Goal: Information Seeking & Learning: Find specific page/section

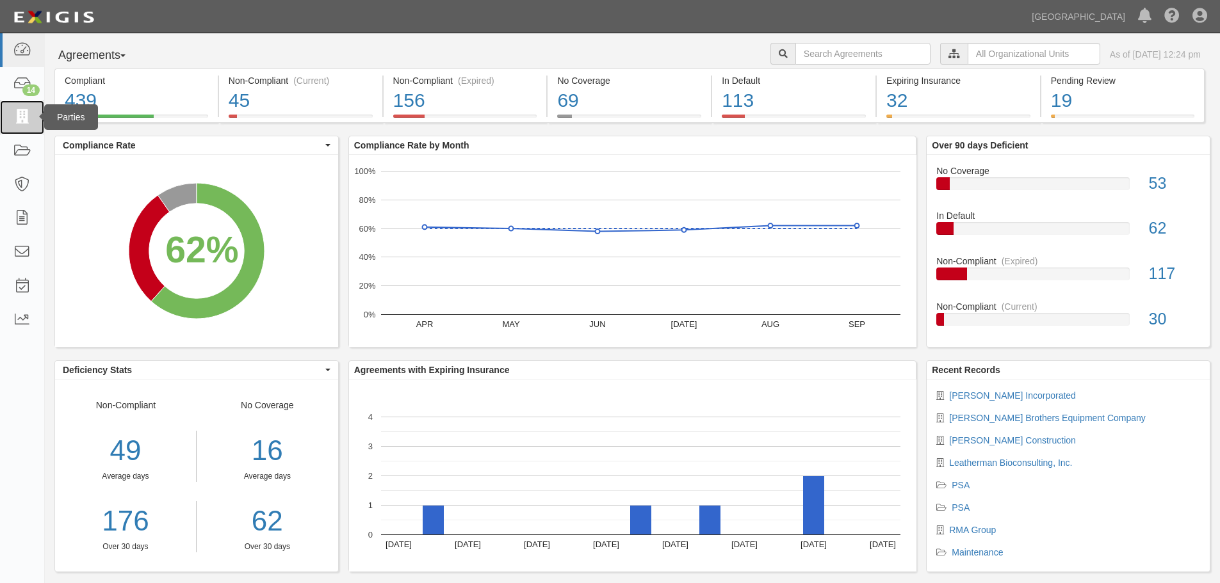
click at [24, 117] on icon at bounding box center [22, 117] width 18 height 15
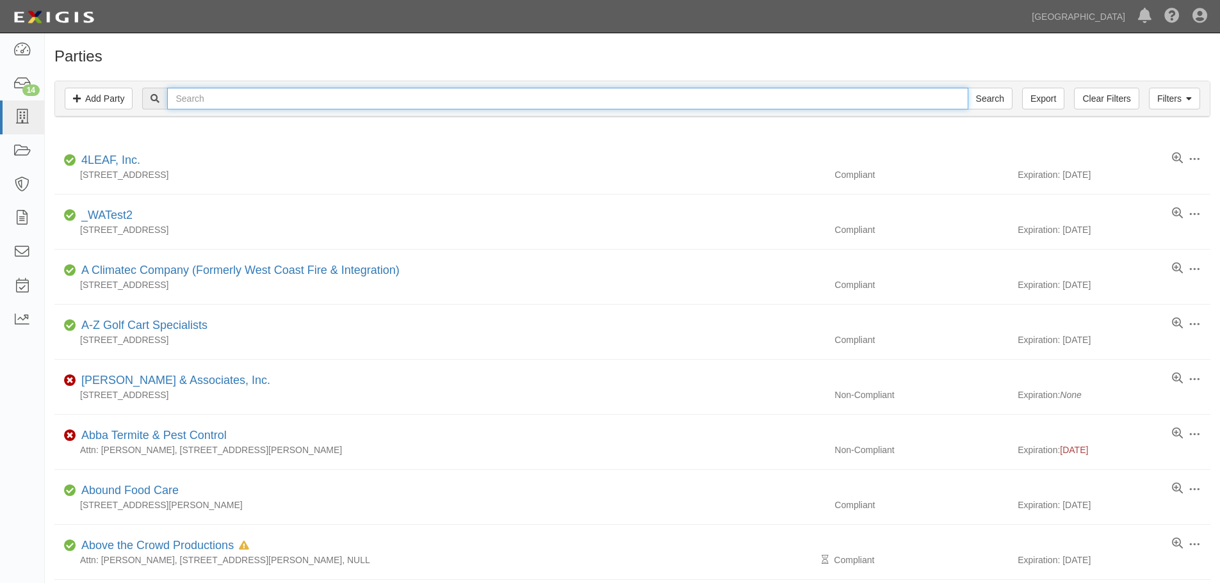
click at [328, 99] on input "text" at bounding box center [567, 99] width 800 height 22
type input "leatherman bioconsulting"
click at [968, 88] on input "Search" at bounding box center [990, 99] width 45 height 22
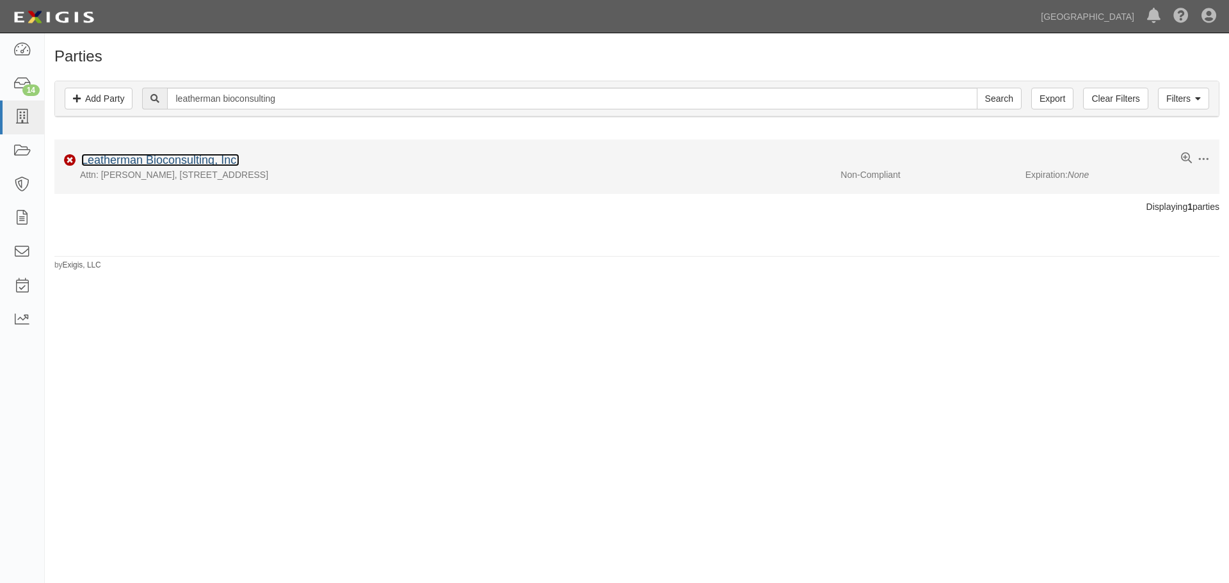
click at [151, 164] on link "Leatherman Bioconsulting, Inc." at bounding box center [160, 160] width 158 height 13
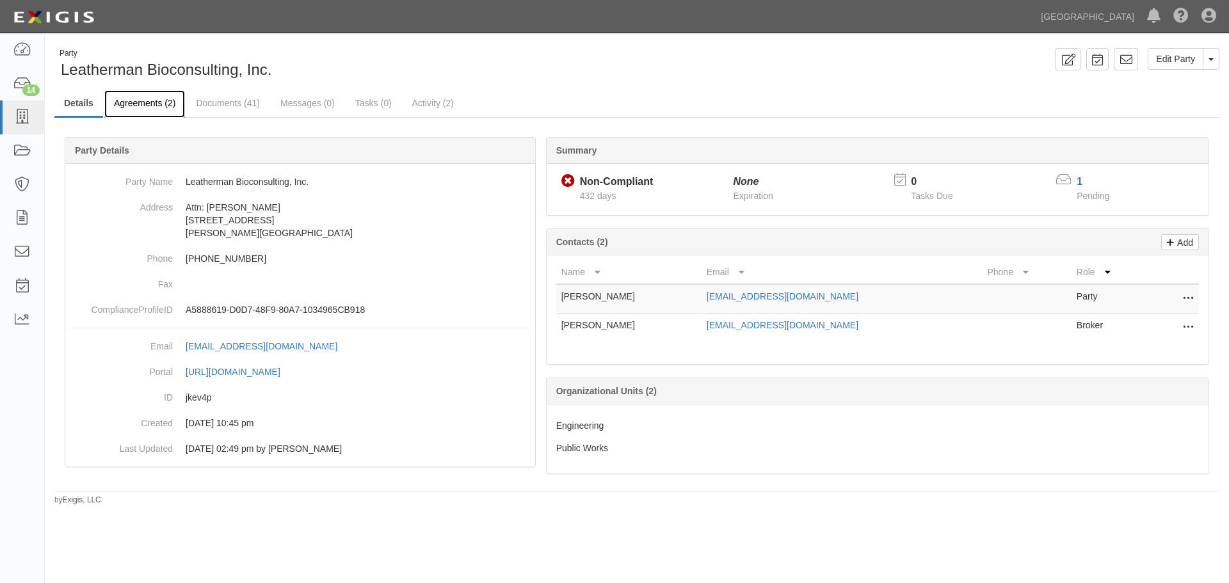
click at [152, 101] on link "Agreements (2)" at bounding box center [144, 104] width 81 height 28
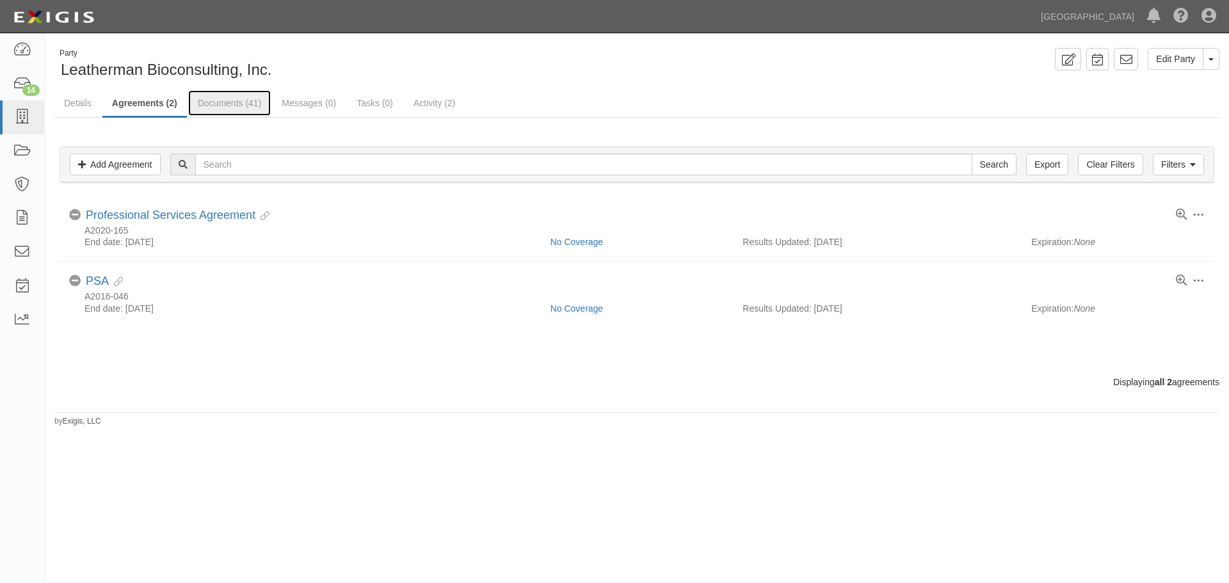
click at [238, 101] on link "Documents (41)" at bounding box center [229, 103] width 83 height 26
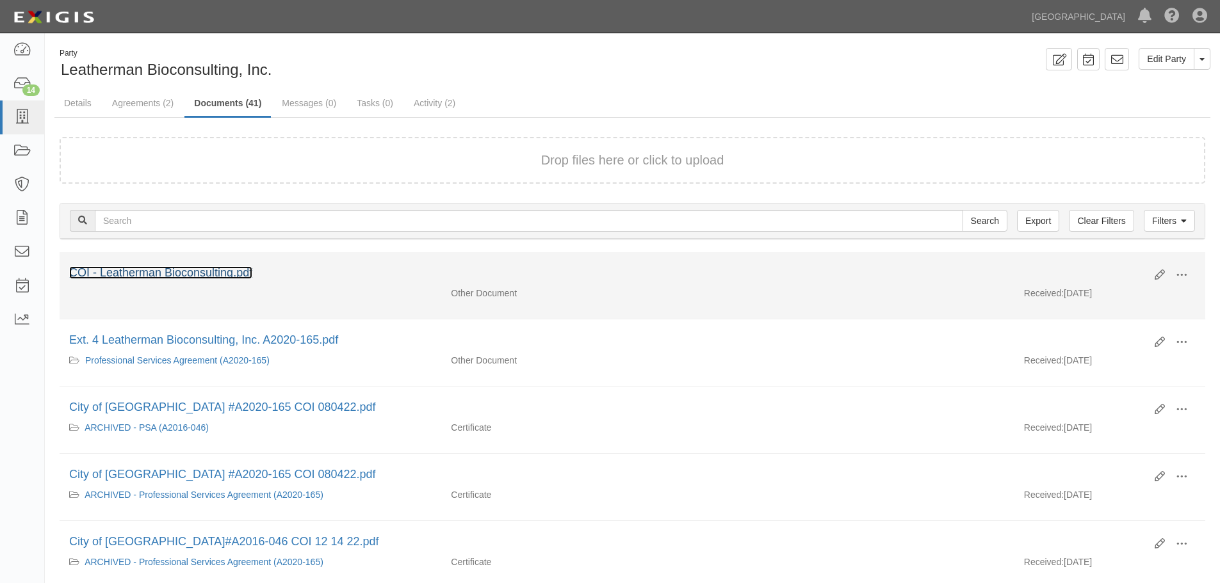
click at [208, 266] on link "COI - Leatherman Bioconsulting.pdf" at bounding box center [160, 272] width 183 height 13
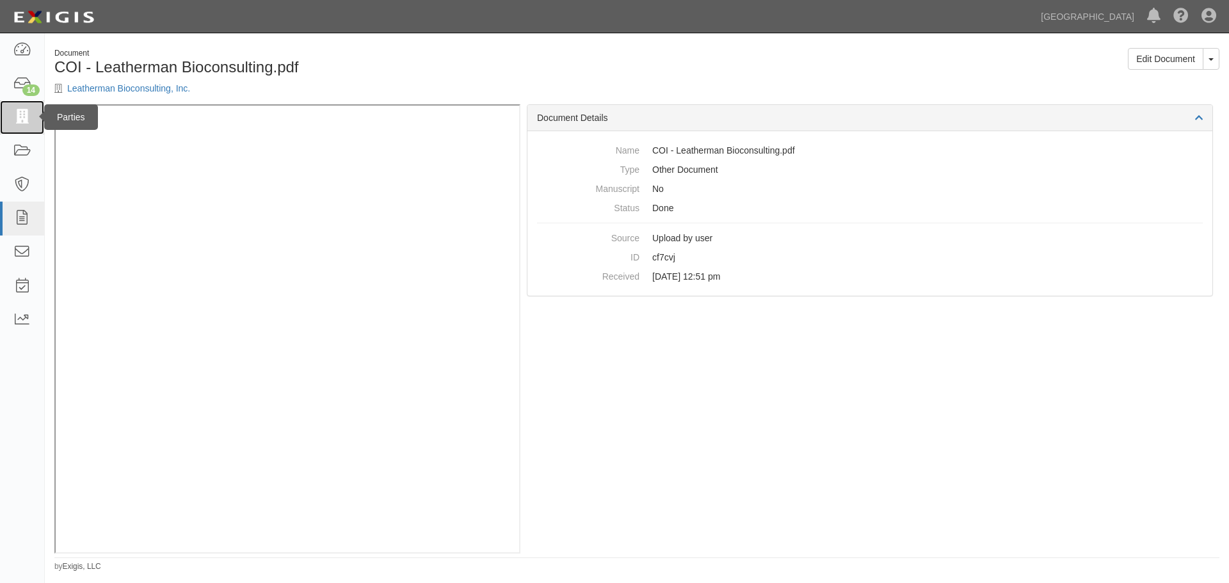
click at [25, 120] on icon at bounding box center [22, 117] width 18 height 15
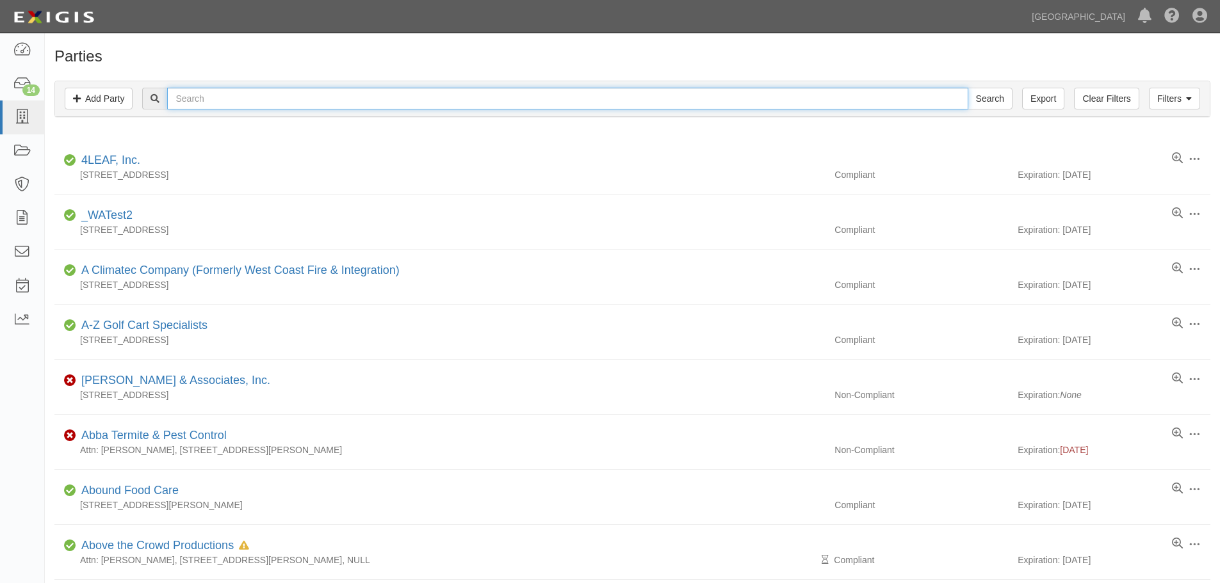
click at [335, 104] on input "text" at bounding box center [567, 99] width 800 height 22
type input "Environmental Resource"
click at [968, 88] on input "Search" at bounding box center [990, 99] width 45 height 22
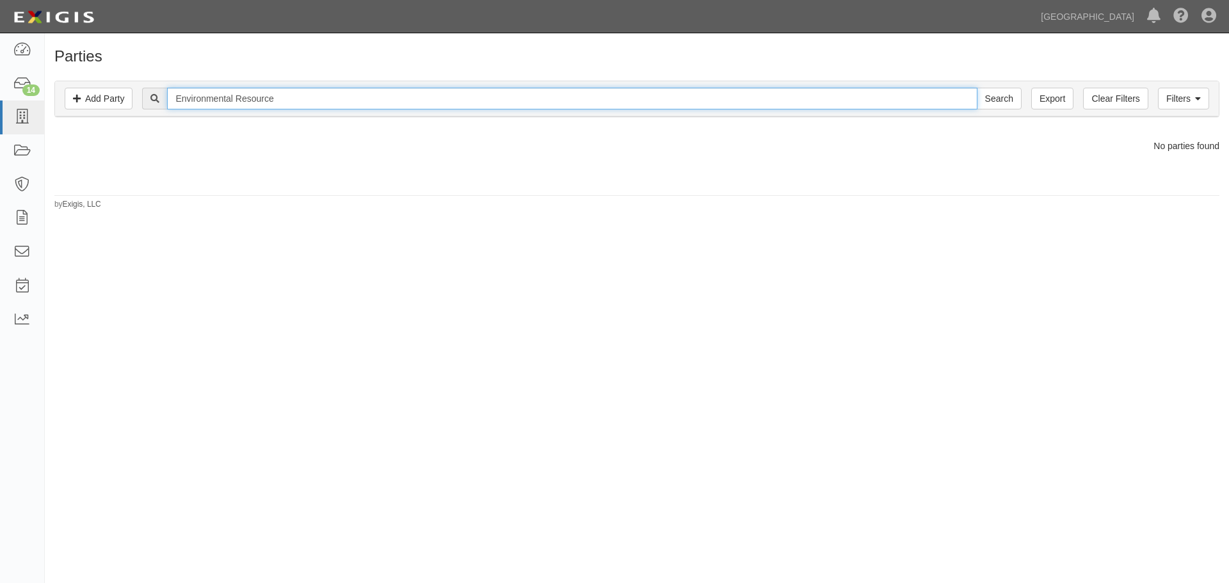
drag, startPoint x: 283, startPoint y: 99, endPoint x: 120, endPoint y: 85, distance: 163.8
click at [120, 85] on div "Filters Add Party Clear Filters Export Environmental Resource Search Filters" at bounding box center [637, 98] width 1164 height 35
type input "ERSC"
click at [977, 88] on input "Search" at bounding box center [999, 99] width 45 height 22
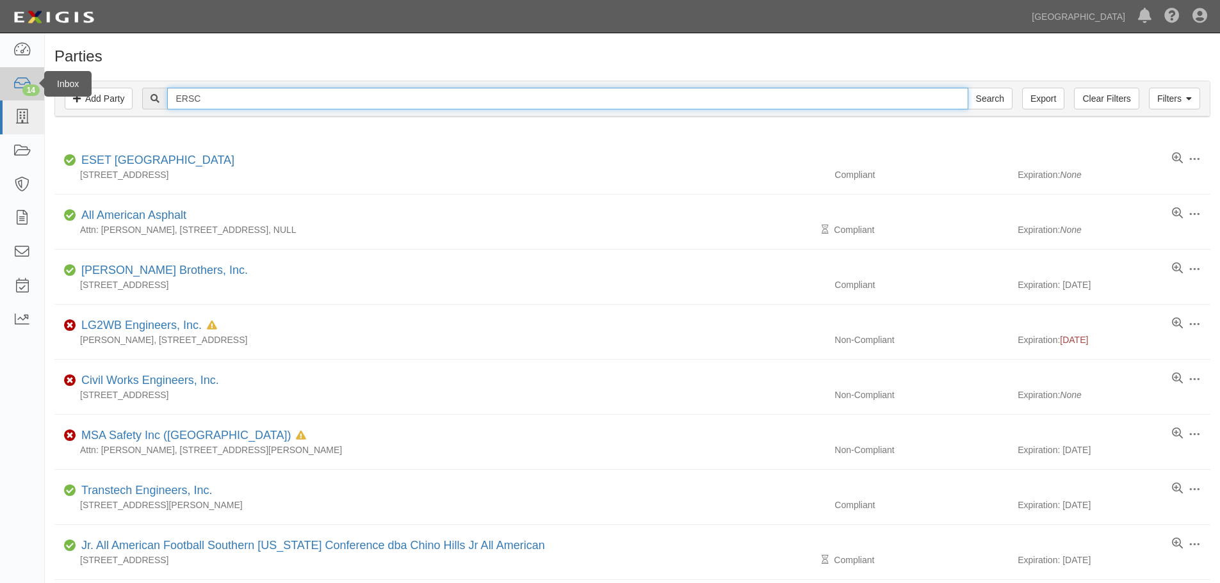
drag, startPoint x: 235, startPoint y: 100, endPoint x: 10, endPoint y: 71, distance: 226.6
type input "Environmental Resources of Southern California"
click at [968, 88] on input "Search" at bounding box center [990, 99] width 45 height 22
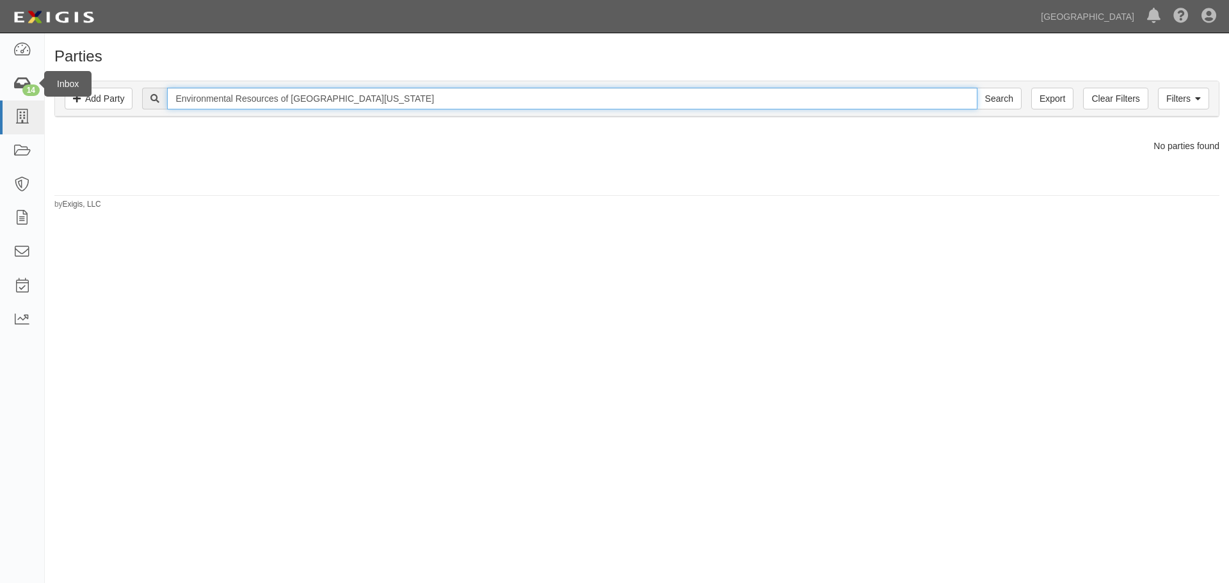
drag, startPoint x: 482, startPoint y: 97, endPoint x: 41, endPoint y: 85, distance: 440.7
click at [41, 85] on body "Toggle navigation Dashboard 14 Inbox Parties Agreements Coverages Documents Mes…" at bounding box center [614, 281] width 1229 height 563
type input "Environment"
click at [977, 88] on input "Search" at bounding box center [999, 99] width 45 height 22
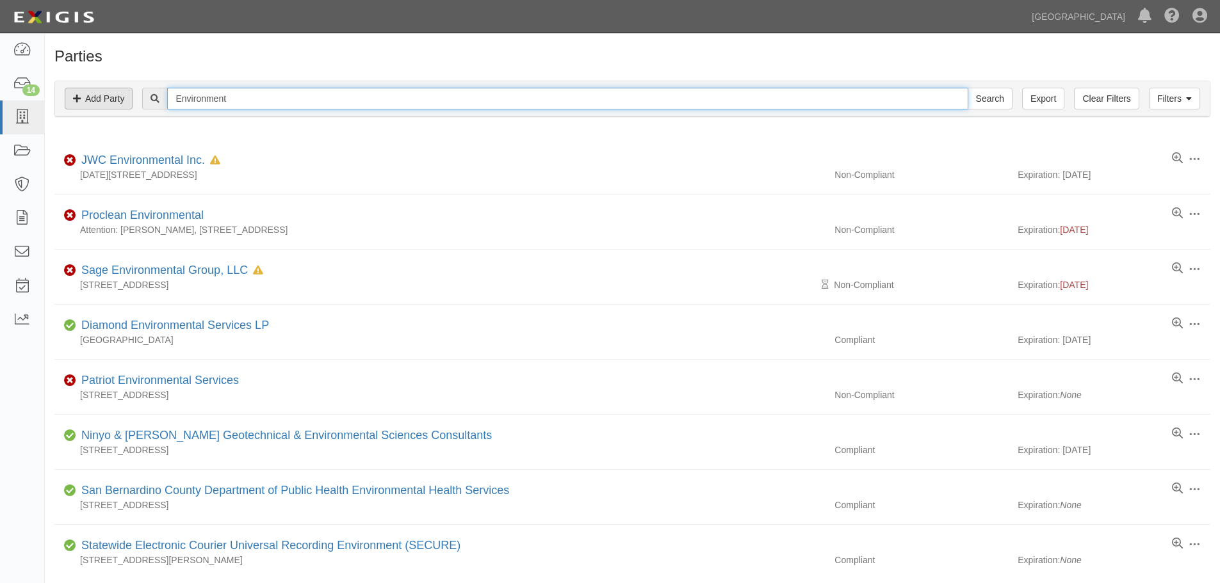
drag, startPoint x: 232, startPoint y: 97, endPoint x: 74, endPoint y: 105, distance: 159.0
click at [67, 104] on div "Filters Add Party Clear Filters Export Environment Search Filters" at bounding box center [632, 98] width 1155 height 35
type input "[GEOGRAPHIC_DATA][US_STATE]"
click at [968, 88] on input "Search" at bounding box center [990, 99] width 45 height 22
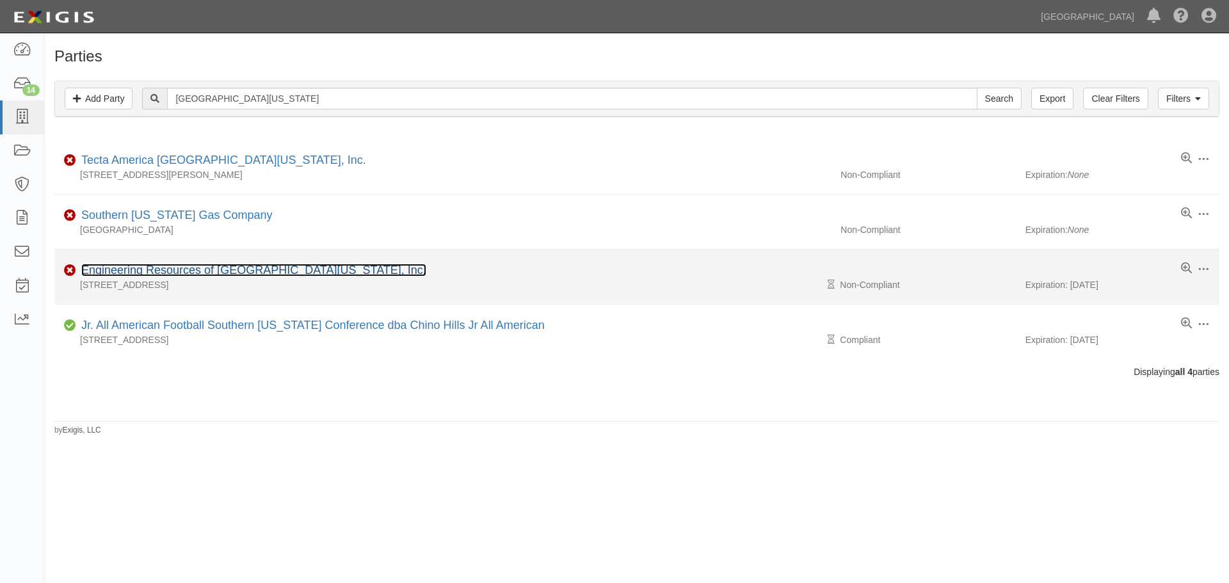
click at [205, 266] on link "Engineering Resources of [GEOGRAPHIC_DATA][US_STATE], Inc." at bounding box center [253, 270] width 345 height 13
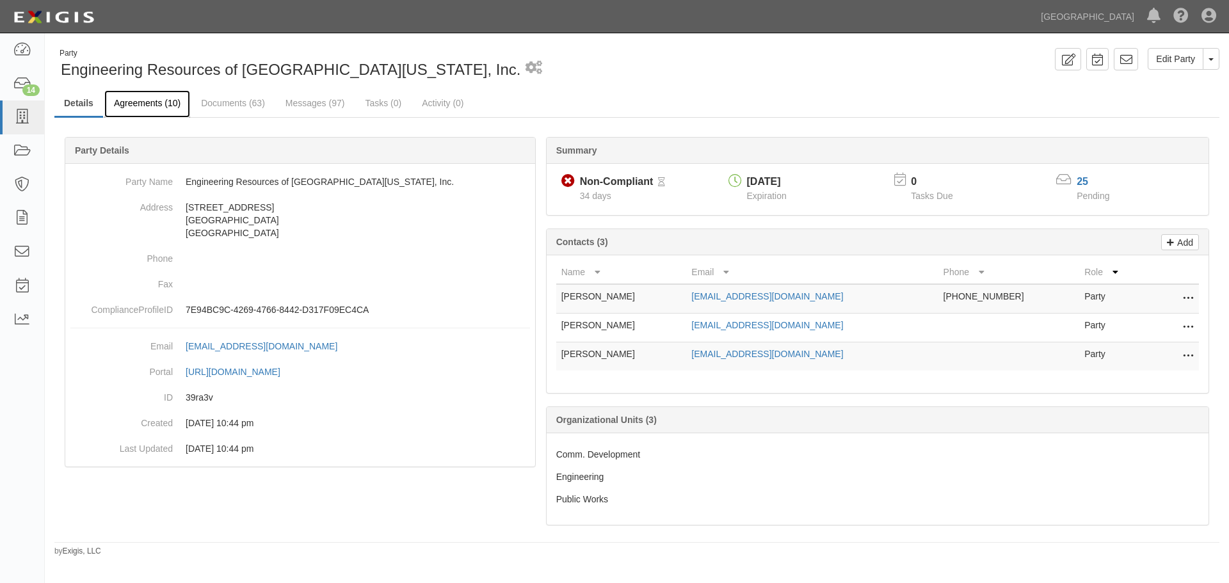
click at [158, 100] on link "Agreements (10)" at bounding box center [147, 104] width 86 height 28
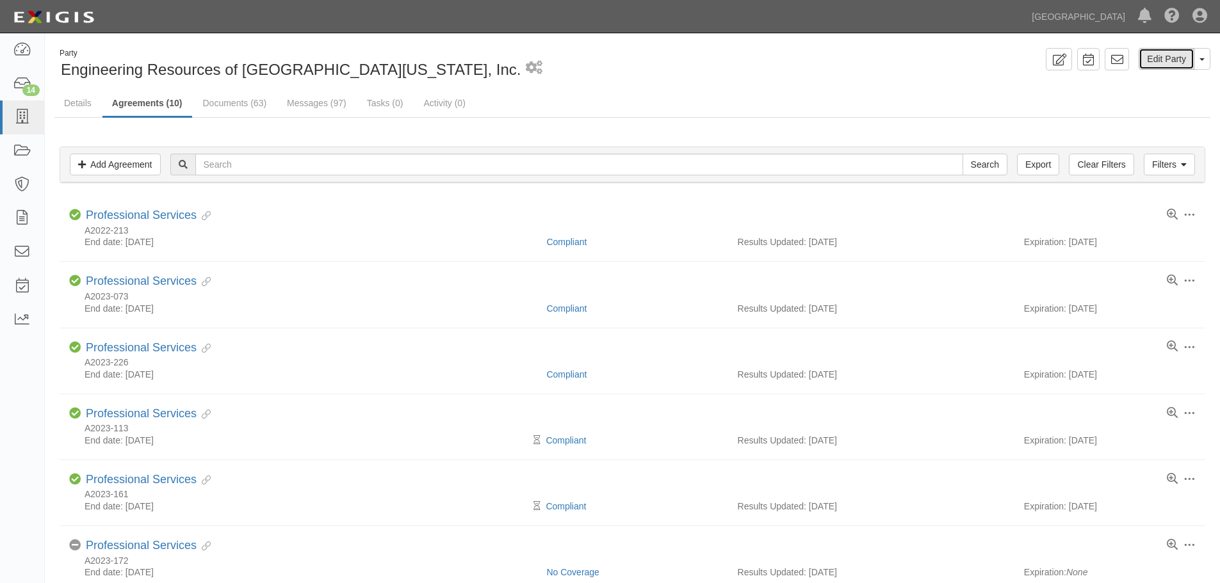
click at [1165, 57] on link "Edit Party" at bounding box center [1167, 59] width 56 height 22
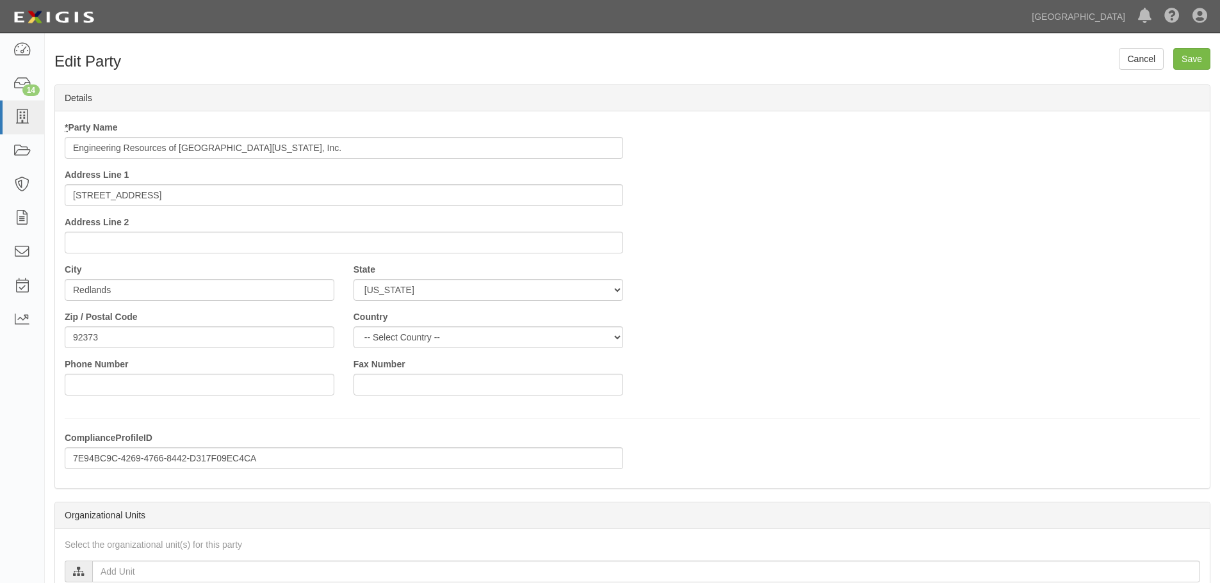
click at [725, 355] on div "* Party Name Engineering Resources of Southern California, Inc. Address Line 1 …" at bounding box center [632, 263] width 1155 height 284
click at [1152, 65] on link "Cancel" at bounding box center [1141, 59] width 45 height 22
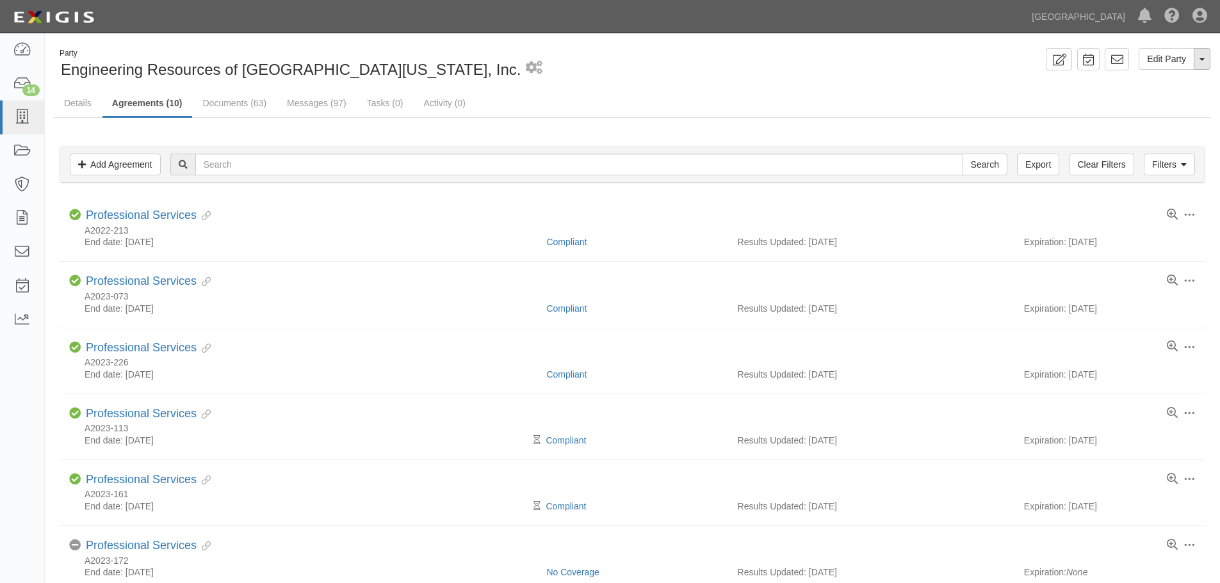
click at [1207, 58] on button "Toggle Party Dropdown" at bounding box center [1202, 59] width 17 height 22
click at [1206, 58] on button "Toggle Party Dropdown" at bounding box center [1202, 59] width 17 height 22
click at [81, 106] on link "Details" at bounding box center [77, 104] width 47 height 28
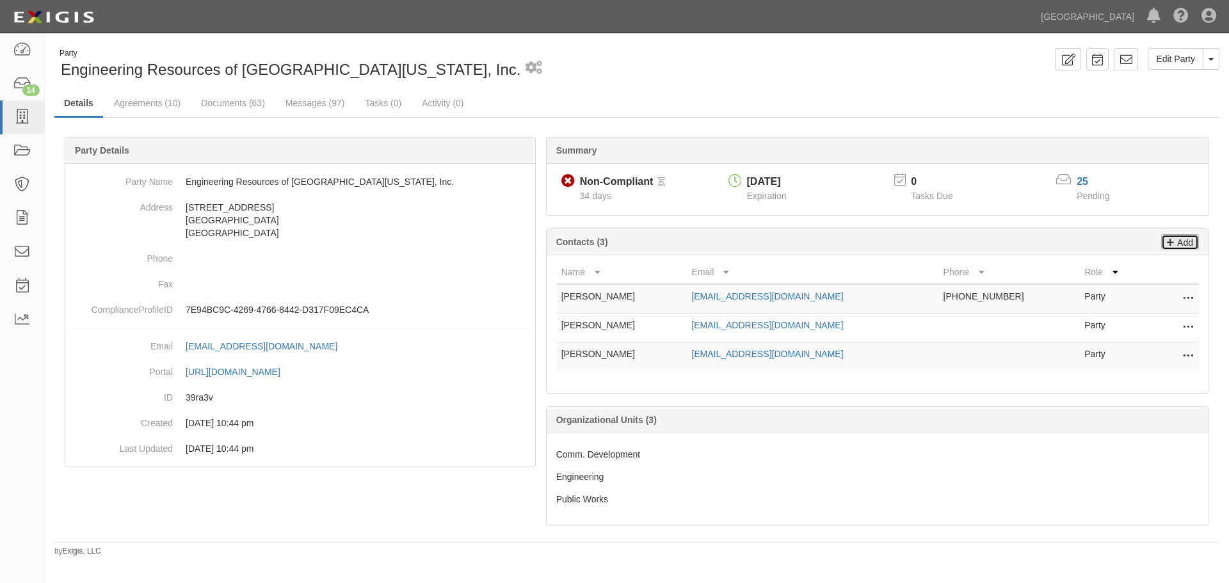
click at [1189, 242] on p "Add" at bounding box center [1183, 242] width 19 height 15
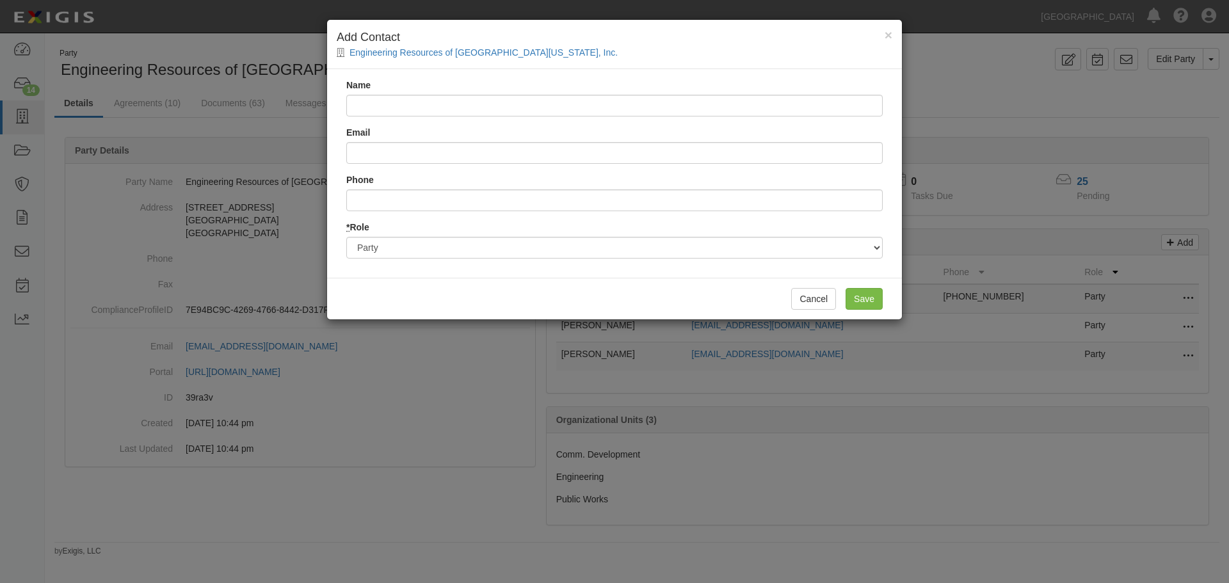
type input "N"
type input "[PERSON_NAME]"
type input "[EMAIL_ADDRESS][DOMAIN_NAME]"
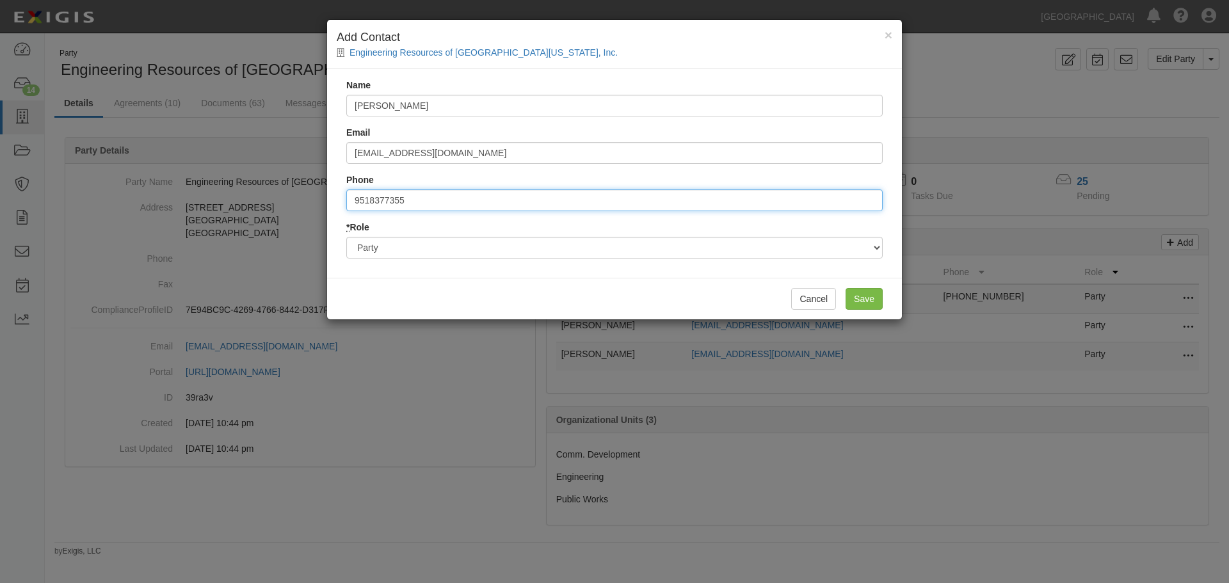
type input "9518377355"
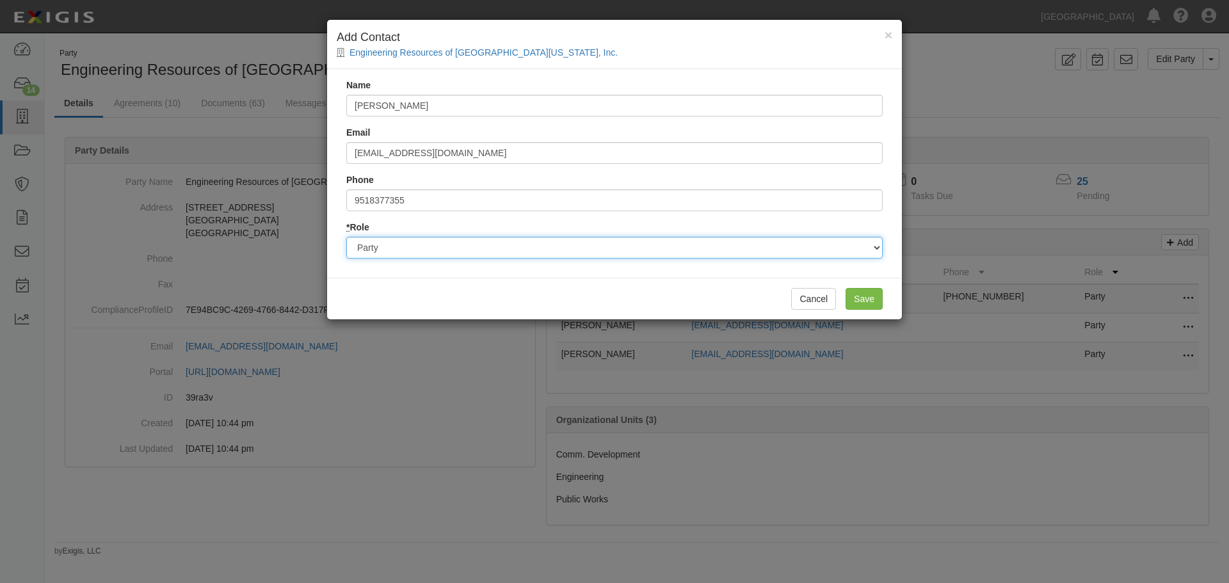
click at [662, 252] on select "Party Broker Other" at bounding box center [614, 248] width 537 height 22
click at [346, 237] on select "Party Broker Other" at bounding box center [614, 248] width 537 height 22
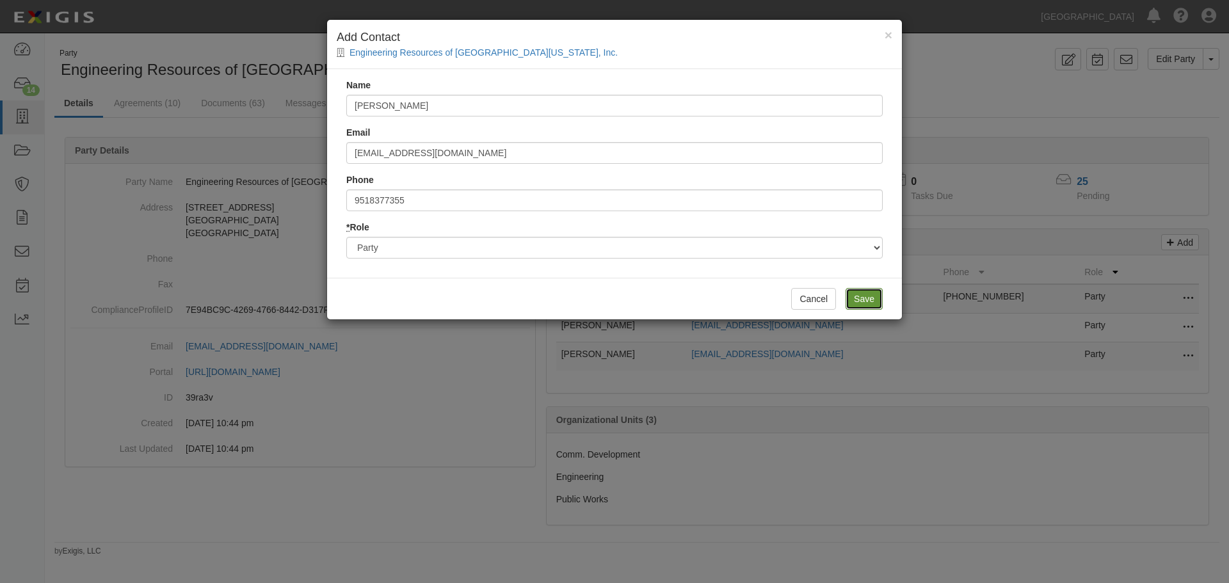
click at [854, 298] on input "Save" at bounding box center [864, 299] width 37 height 22
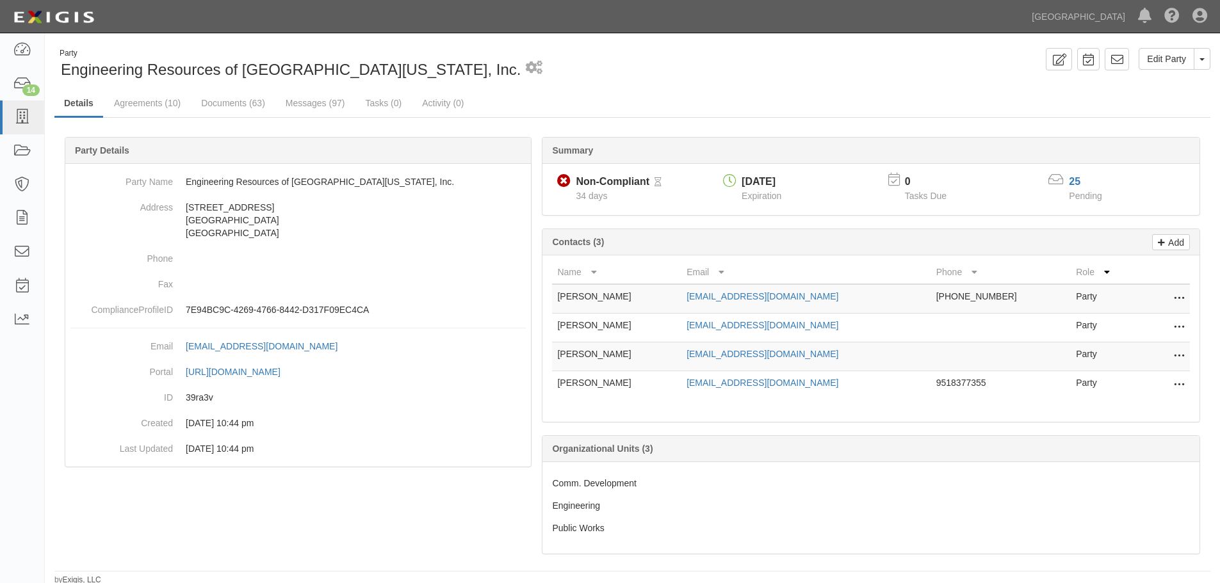
click at [1176, 297] on icon at bounding box center [1179, 299] width 10 height 17
click at [1127, 320] on link "Delete" at bounding box center [1133, 318] width 101 height 23
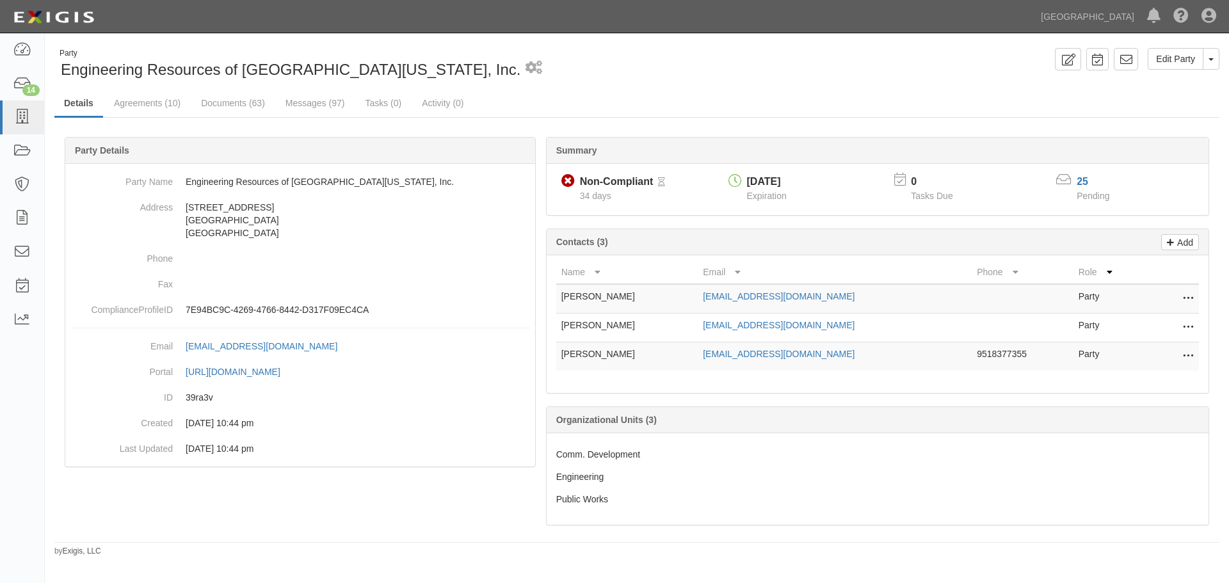
click at [1107, 272] on icon at bounding box center [1110, 272] width 6 height 9
click at [150, 103] on link "Agreements (10)" at bounding box center [147, 104] width 86 height 28
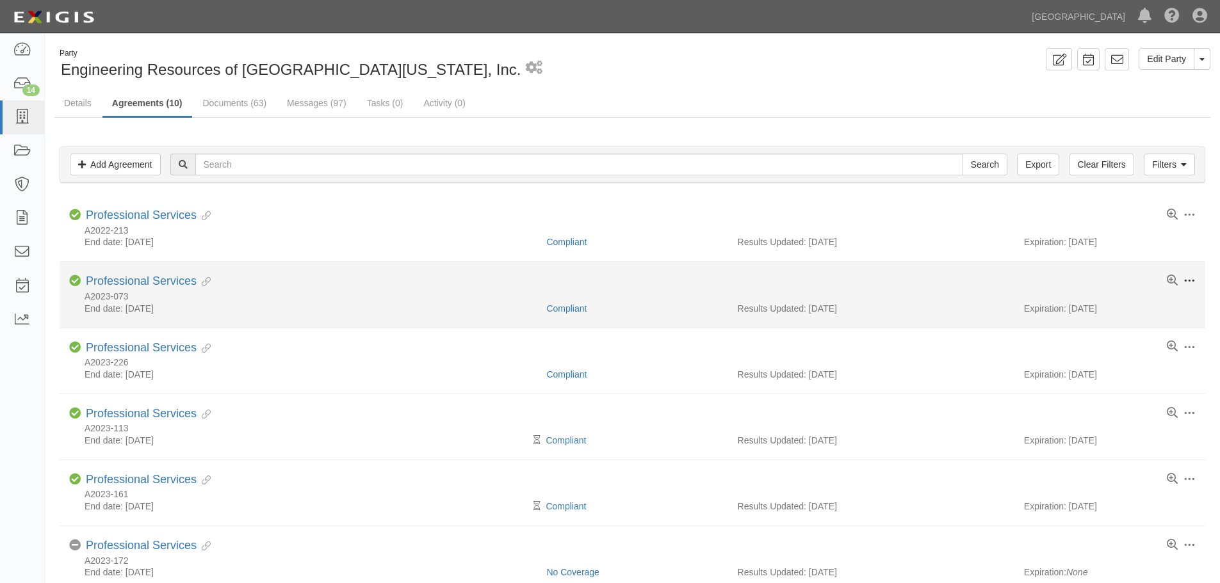
click at [1191, 278] on span at bounding box center [1189, 281] width 12 height 12
click at [1105, 375] on link "Archive" at bounding box center [1129, 374] width 101 height 23
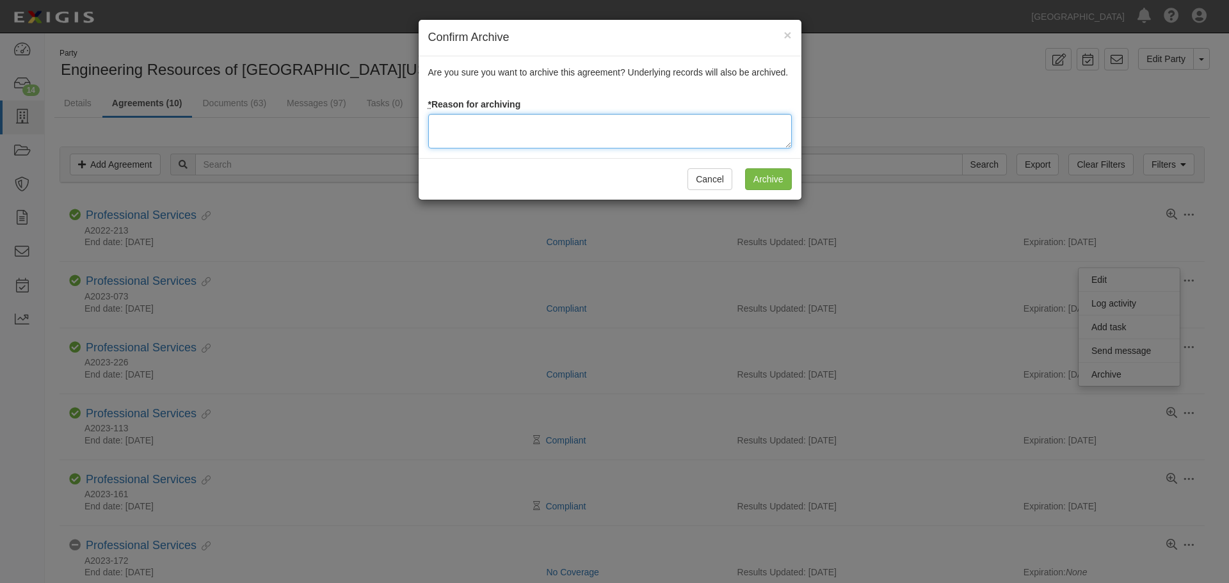
click at [630, 138] on textarea at bounding box center [610, 131] width 364 height 35
type textarea "Agreement is Closed per CM - 10/14/2025"
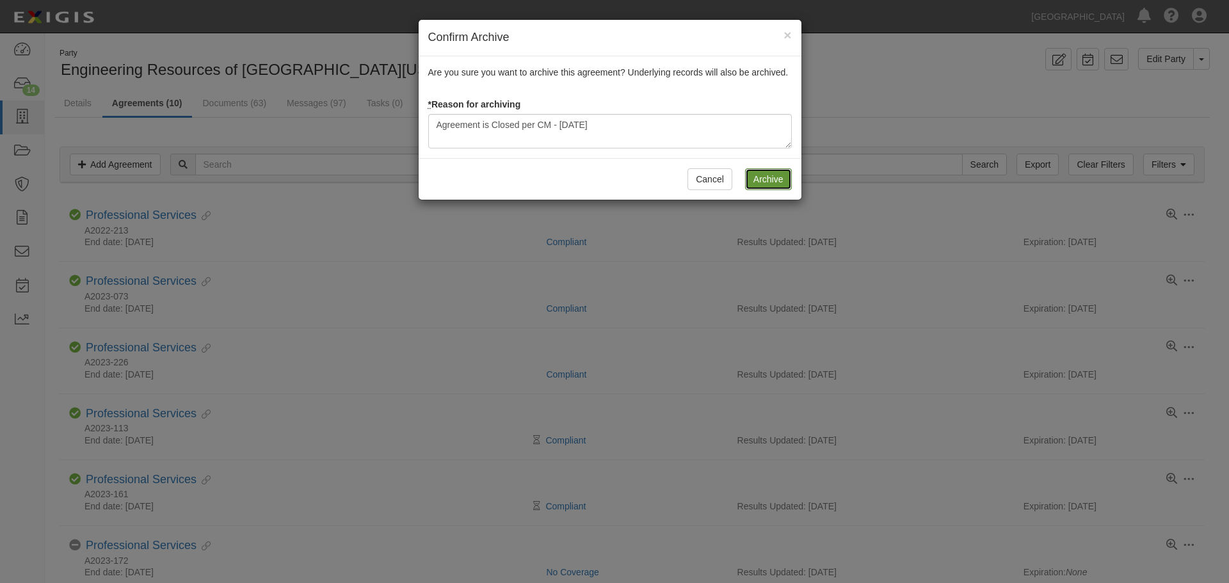
click at [756, 177] on input "Archive" at bounding box center [768, 179] width 47 height 22
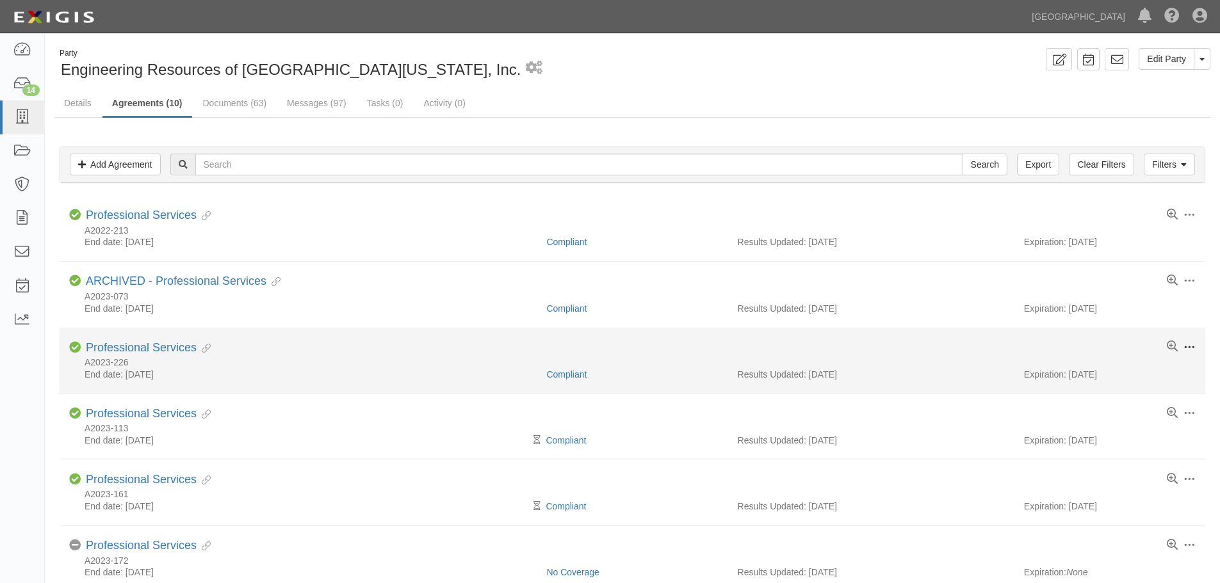
click at [1188, 344] on span at bounding box center [1189, 348] width 12 height 12
click at [1094, 440] on link "Archive" at bounding box center [1129, 441] width 101 height 23
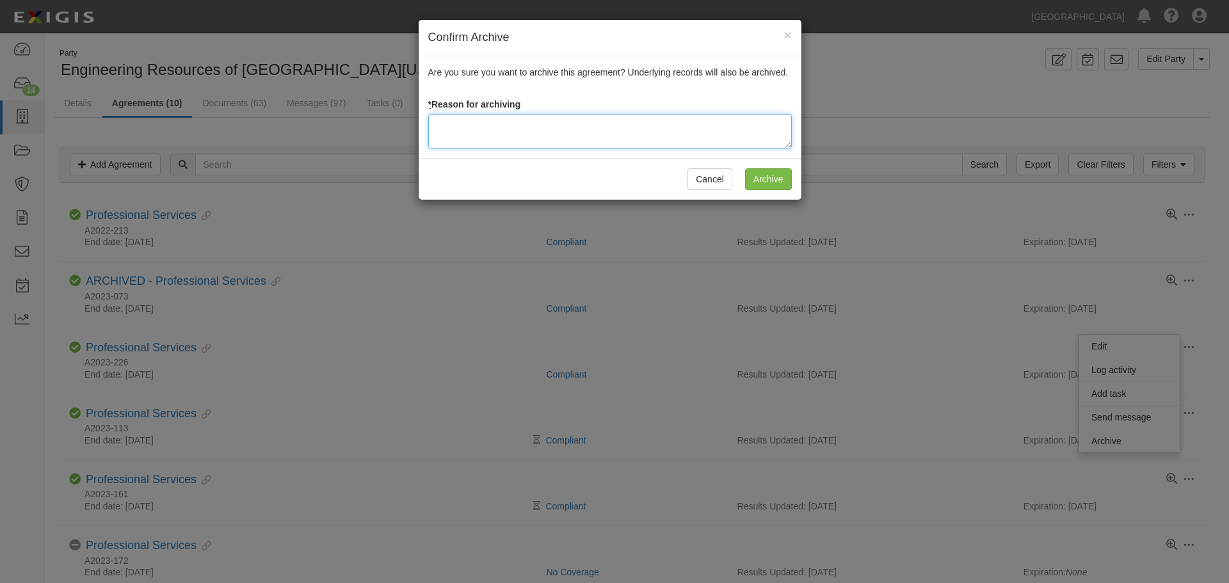
drag, startPoint x: 560, startPoint y: 127, endPoint x: 579, endPoint y: 129, distance: 19.3
click at [560, 127] on textarea at bounding box center [610, 131] width 364 height 35
drag, startPoint x: 622, startPoint y: 124, endPoint x: 386, endPoint y: 95, distance: 237.4
click at [386, 95] on div "Confirm Archive × Are you sure you want to archive this agreement? Underlying r…" at bounding box center [614, 291] width 1229 height 583
type textarea "Agreement is closed per CM - [DATE]"
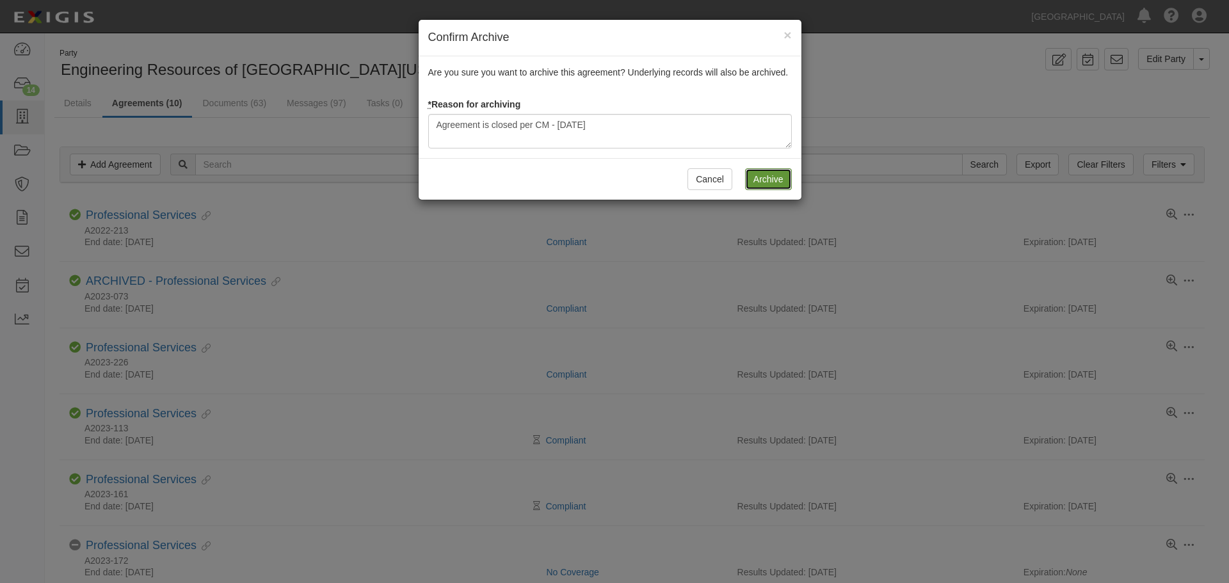
click at [761, 181] on input "Archive" at bounding box center [768, 179] width 47 height 22
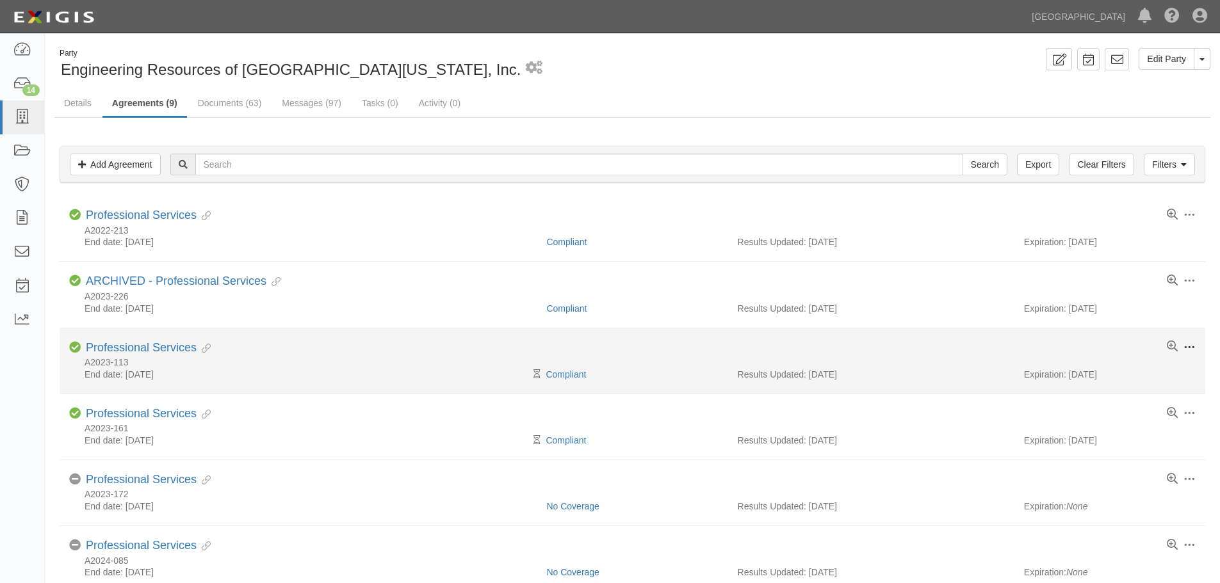
click at [1189, 344] on span at bounding box center [1189, 348] width 12 height 12
click at [1101, 437] on link "Archive" at bounding box center [1129, 441] width 101 height 23
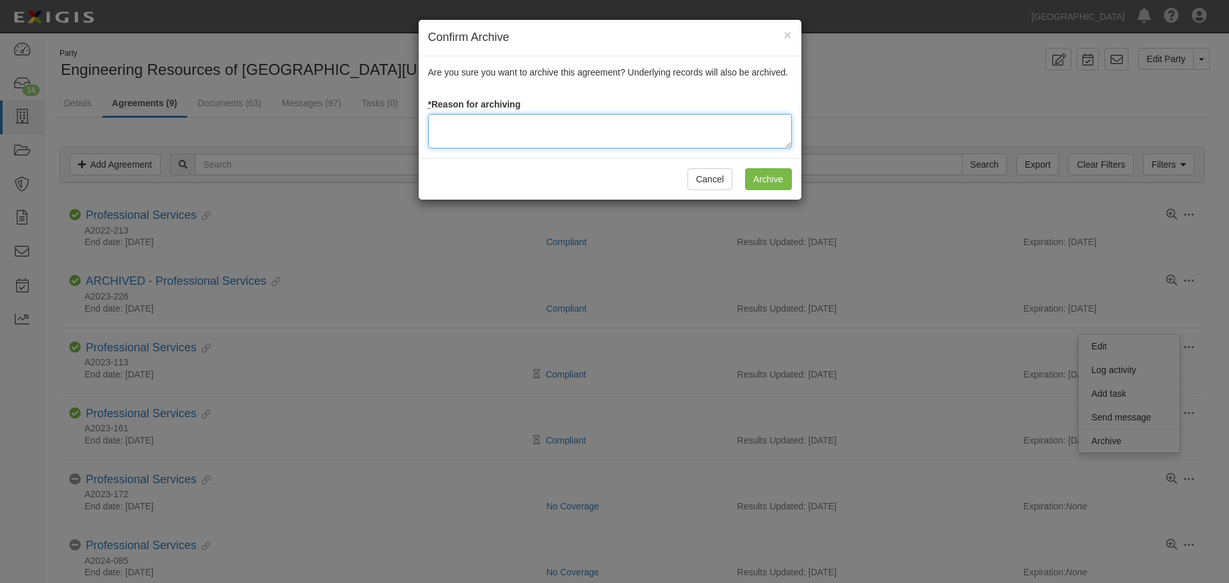
click at [579, 137] on textarea at bounding box center [610, 131] width 364 height 35
paste textarea "Agreement is closed per CM - [DATE]"
type textarea "Agreement is closed per CM - [DATE]"
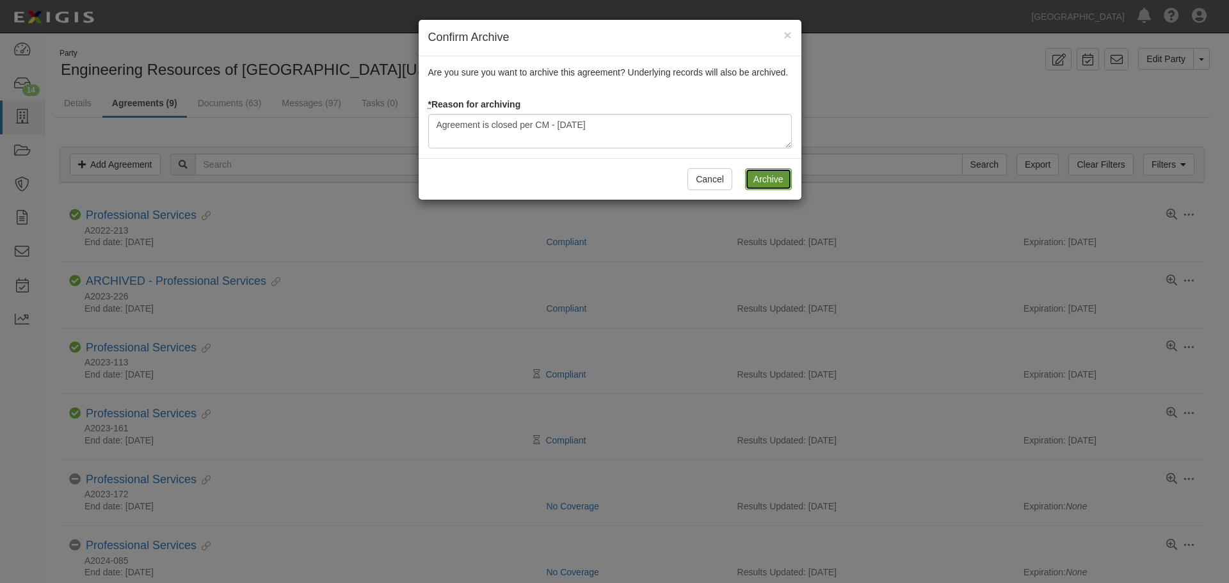
click at [759, 179] on input "Archive" at bounding box center [768, 179] width 47 height 22
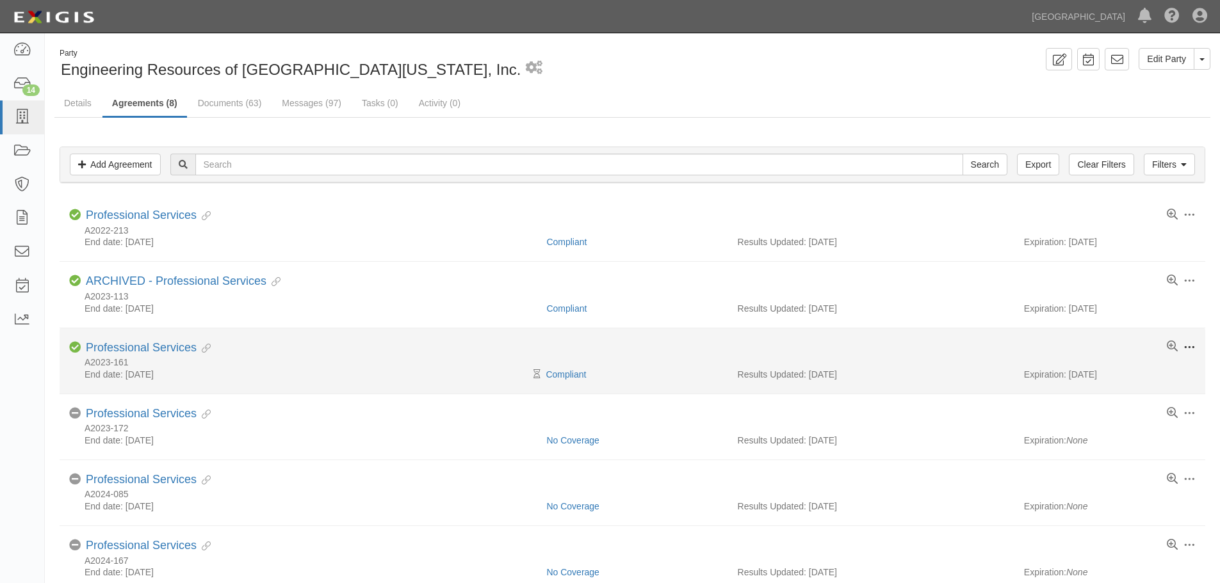
click at [1187, 347] on span at bounding box center [1189, 348] width 12 height 12
click at [1111, 438] on link "Archive" at bounding box center [1129, 441] width 101 height 23
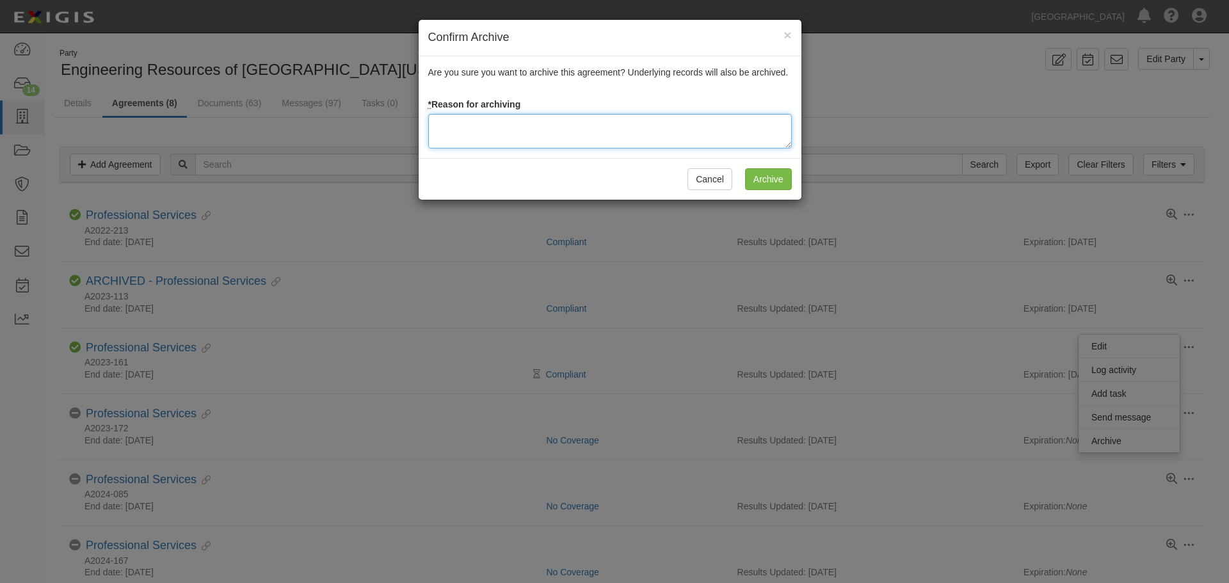
click at [505, 127] on textarea at bounding box center [610, 131] width 364 height 35
paste textarea "Agreement is closed per CM - [DATE]"
type textarea "Agreement is closed per CM - [DATE]"
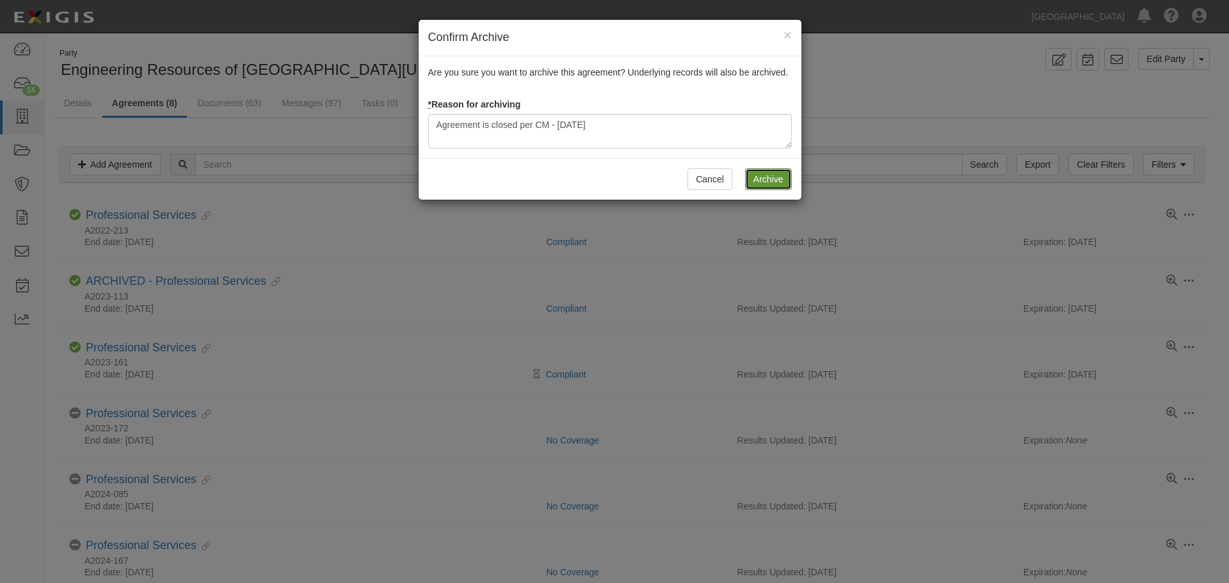
click at [774, 180] on input "Archive" at bounding box center [768, 179] width 47 height 22
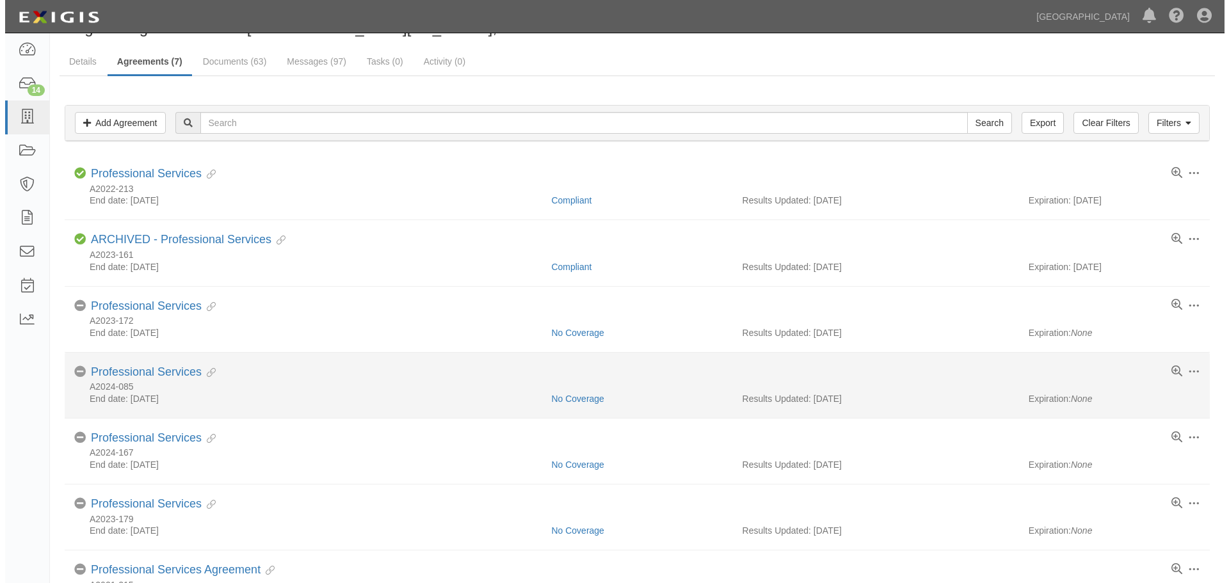
scroll to position [64, 0]
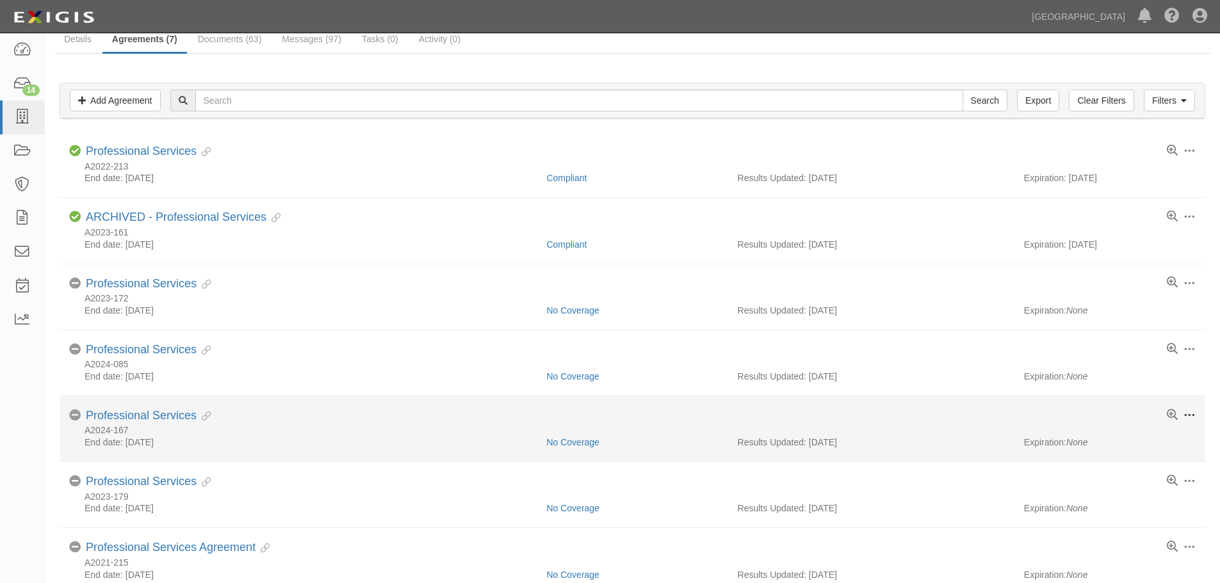
click at [1189, 414] on span at bounding box center [1189, 416] width 12 height 12
click at [1116, 510] on link "Archive" at bounding box center [1129, 509] width 101 height 23
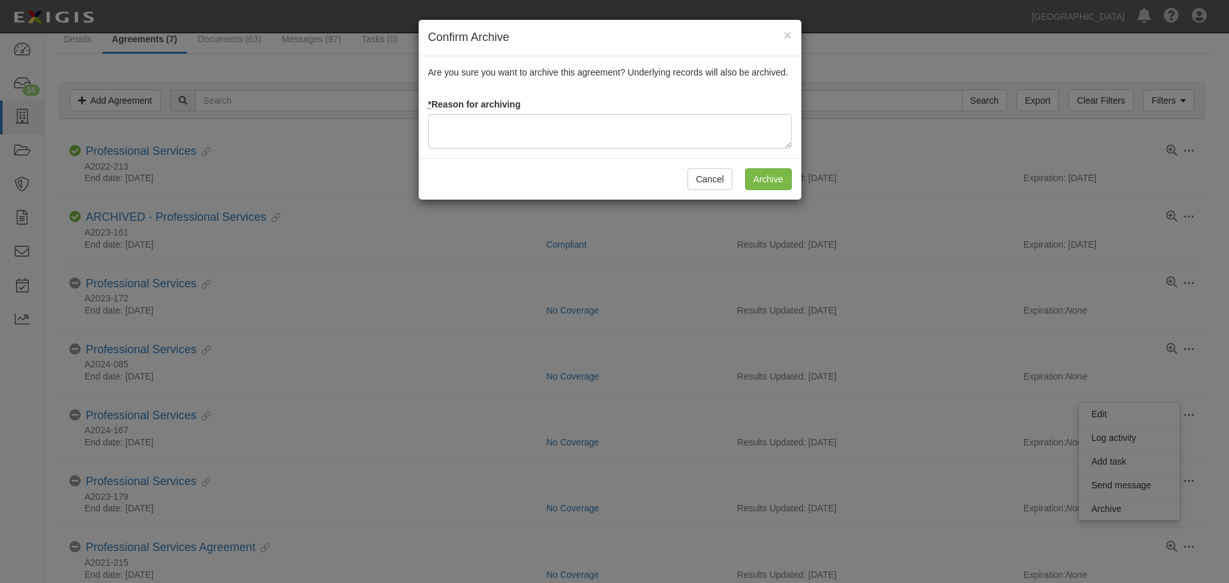
click at [489, 113] on div "Are you sure you want to archive this agreement? Underlying records will also b…" at bounding box center [610, 107] width 383 height 102
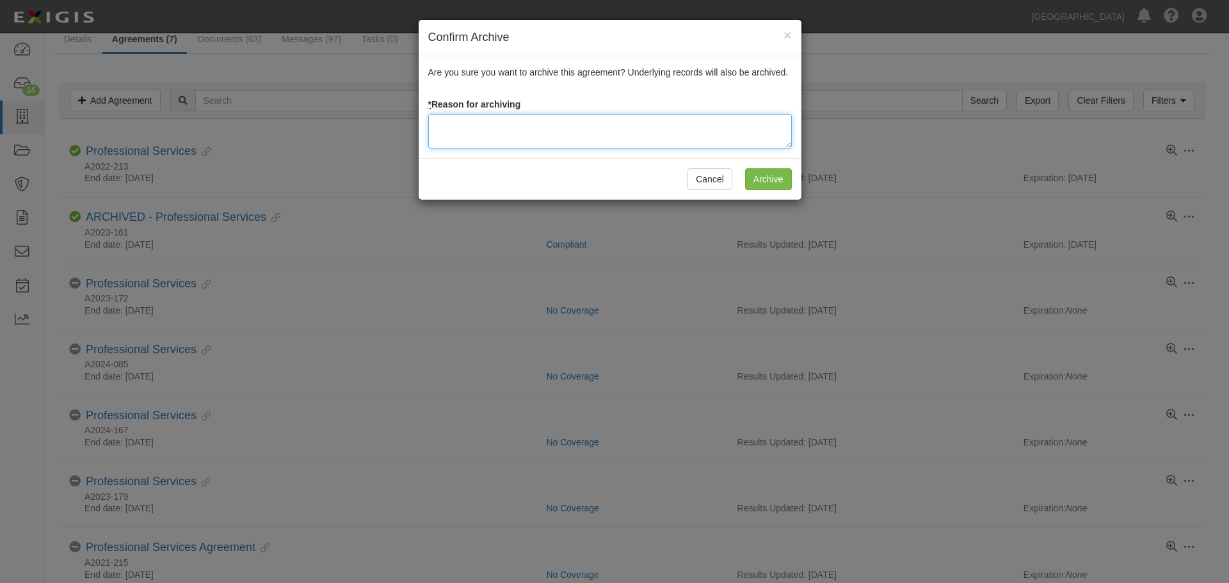
click at [490, 118] on textarea at bounding box center [610, 131] width 364 height 35
paste textarea "Agreement is closed per CM - [DATE]"
type textarea "Agreement is closed per CM - [DATE]"
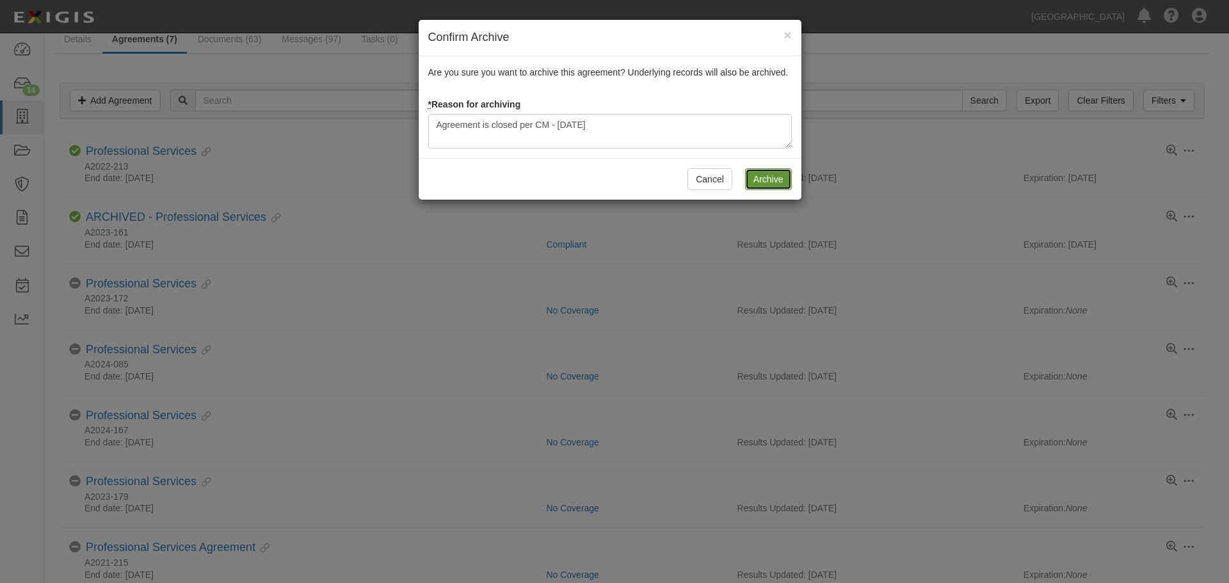
click at [767, 178] on input "Archive" at bounding box center [768, 179] width 47 height 22
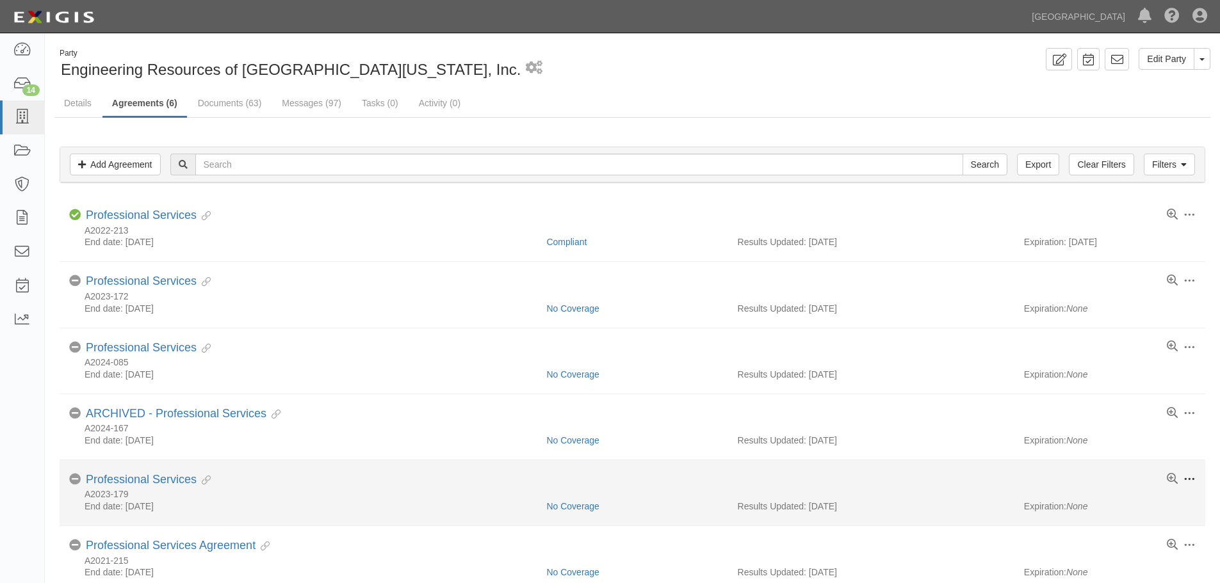
click at [1192, 477] on span at bounding box center [1189, 480] width 12 height 12
click at [1114, 574] on link "Archive" at bounding box center [1129, 573] width 101 height 23
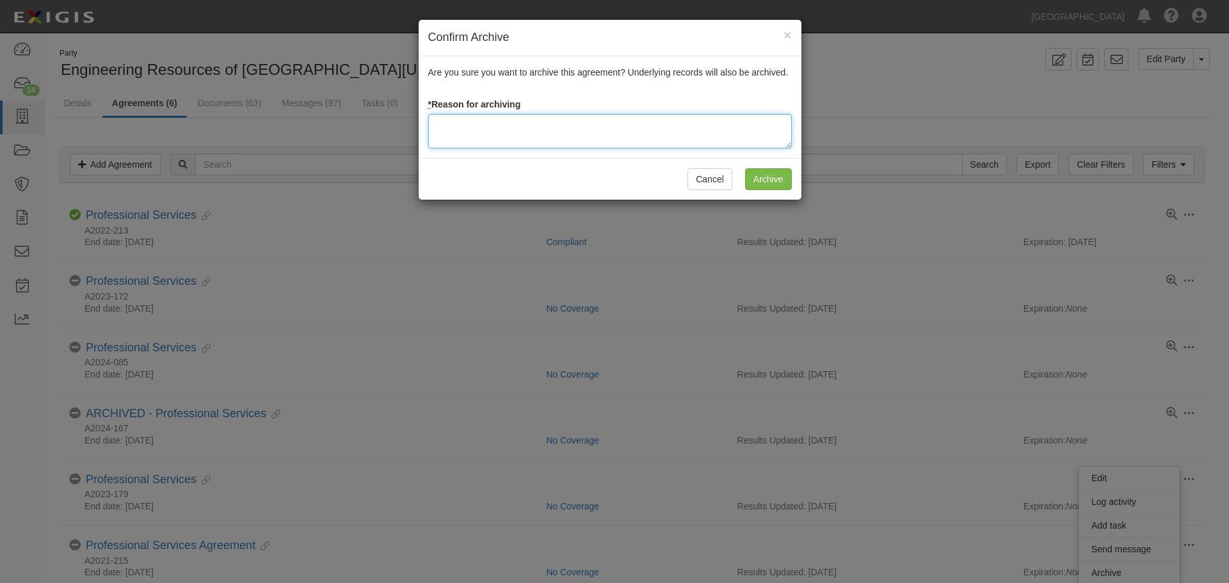
click at [503, 124] on textarea at bounding box center [610, 131] width 364 height 35
paste textarea "Agreement is closed per CM - 10/14/2025"
type textarea "Agreement is closed per CM - 10/14/2025"
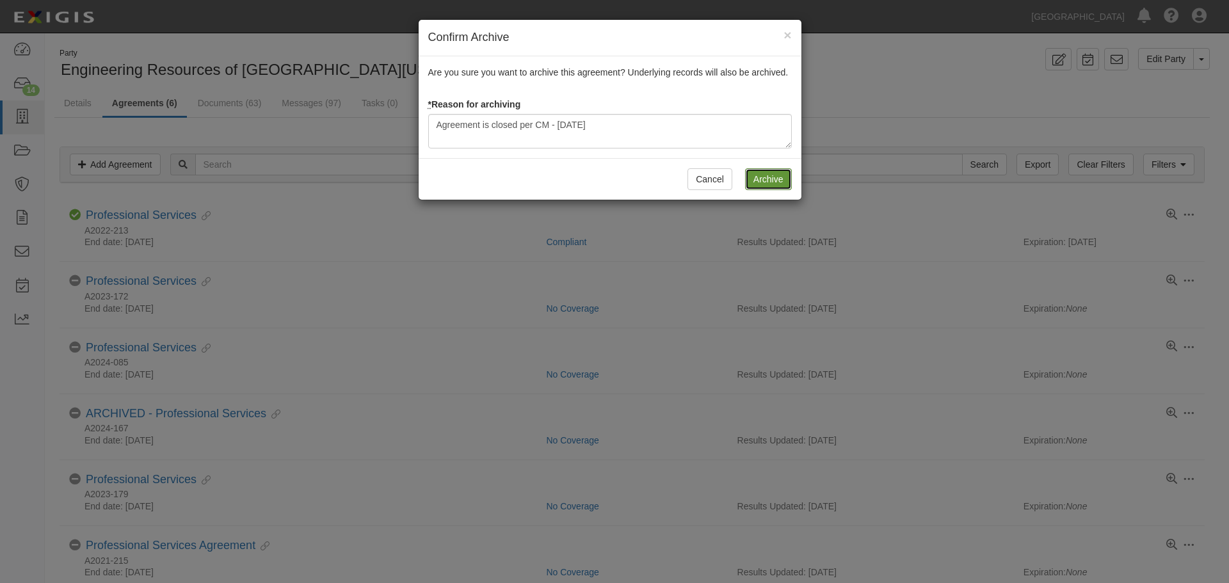
click at [781, 182] on input "Archive" at bounding box center [768, 179] width 47 height 22
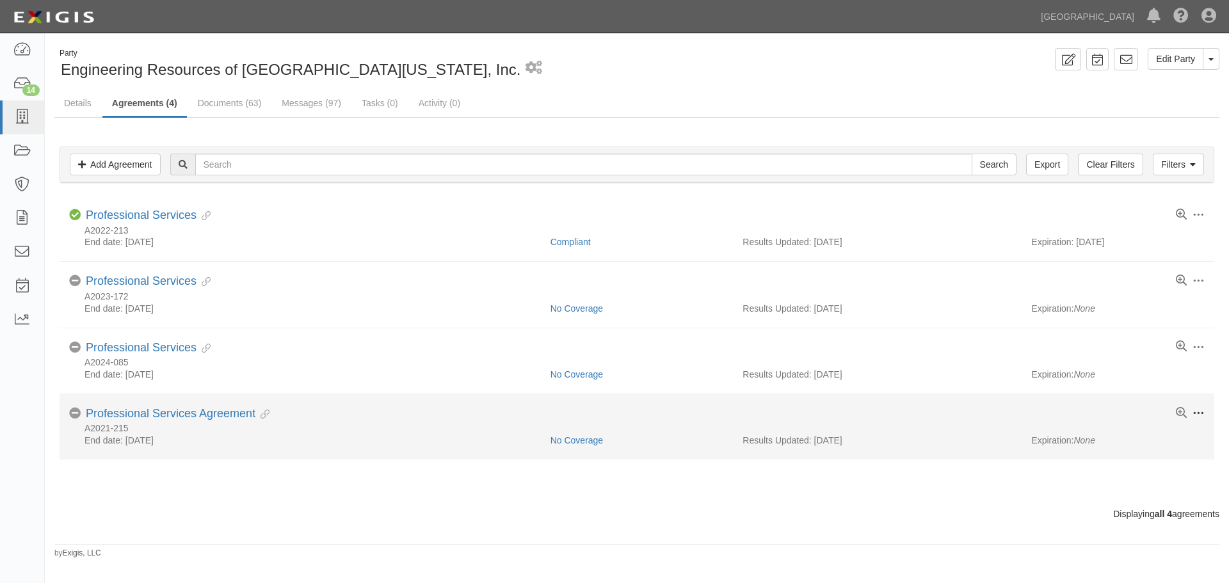
click at [1197, 417] on span at bounding box center [1199, 414] width 12 height 12
click at [1119, 512] on link "Archive" at bounding box center [1139, 507] width 101 height 23
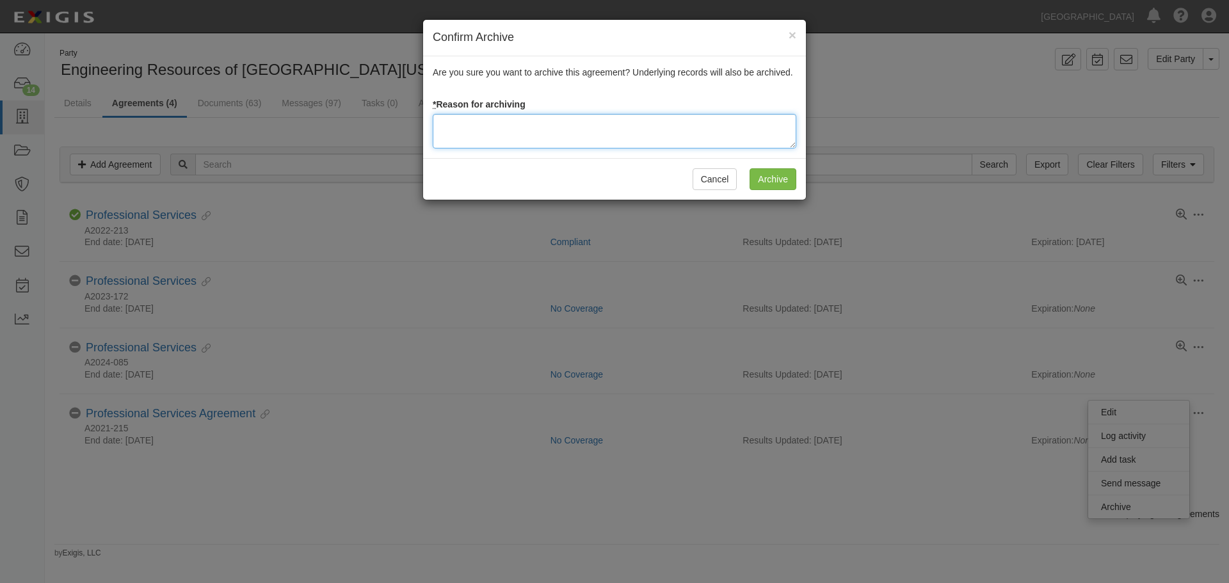
click at [522, 134] on textarea at bounding box center [615, 131] width 364 height 35
paste textarea "Agreement is closed per CM - 10/14/2025"
type textarea "Agreement is closed per CM - 10/14/2025"
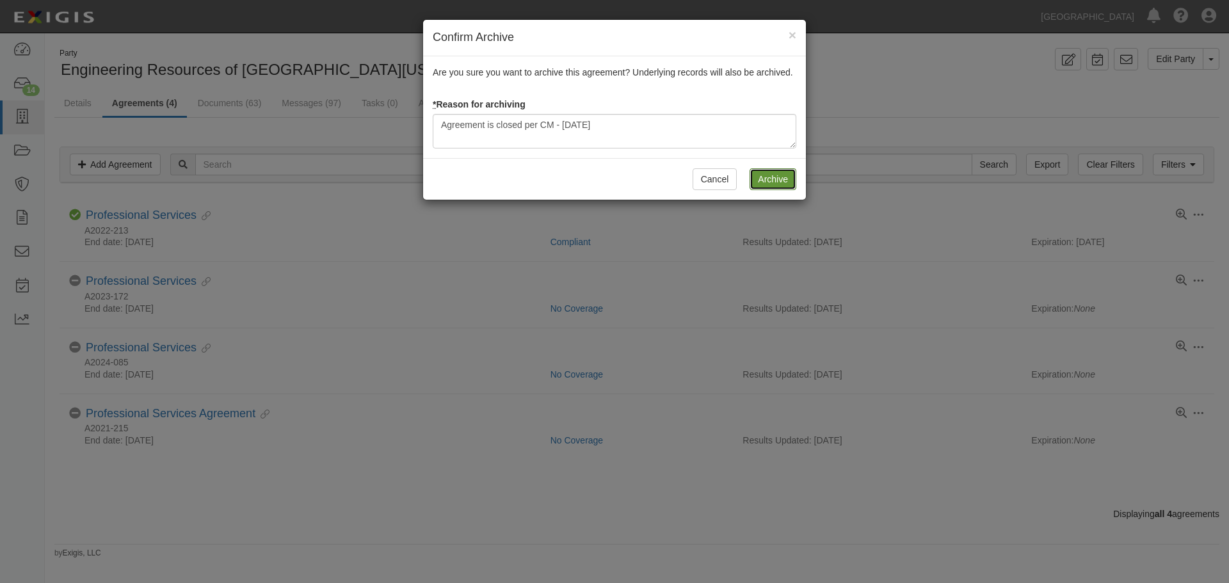
click at [767, 179] on input "Archive" at bounding box center [773, 179] width 47 height 22
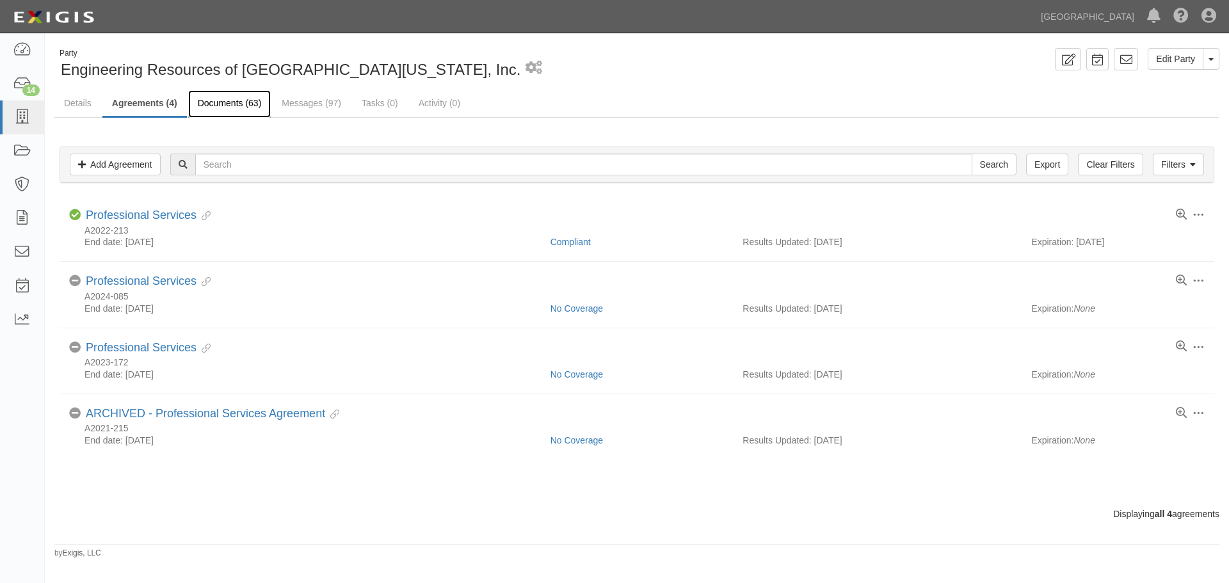
click at [252, 104] on link "Documents (63)" at bounding box center [229, 104] width 83 height 28
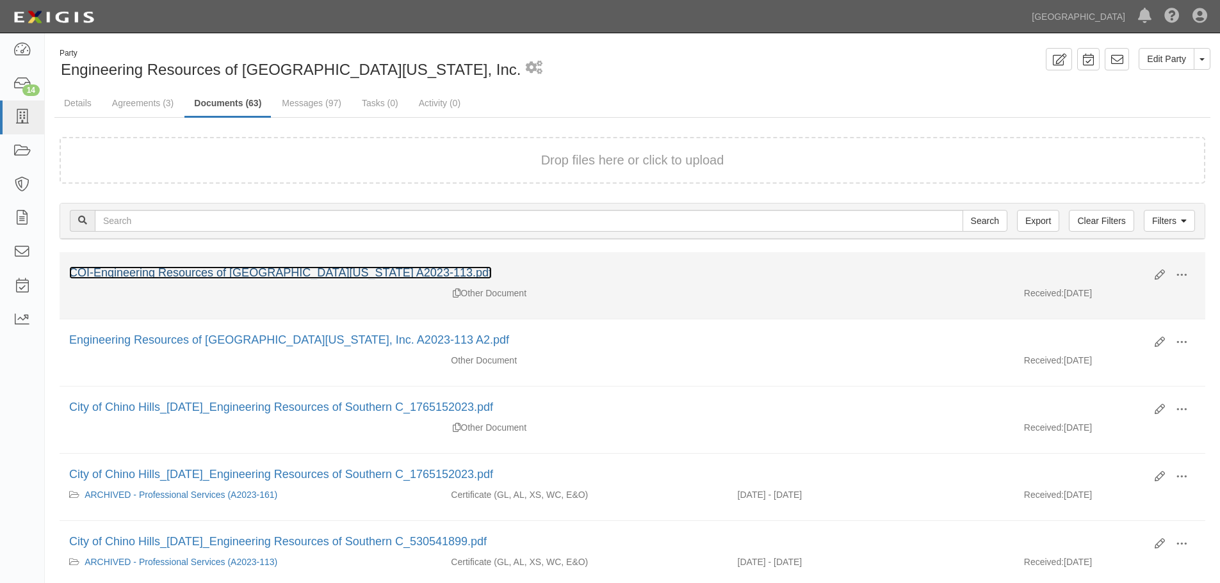
click at [257, 274] on link "COI-Engineering Resources of [GEOGRAPHIC_DATA][US_STATE] A2023-113.pdf" at bounding box center [280, 272] width 423 height 13
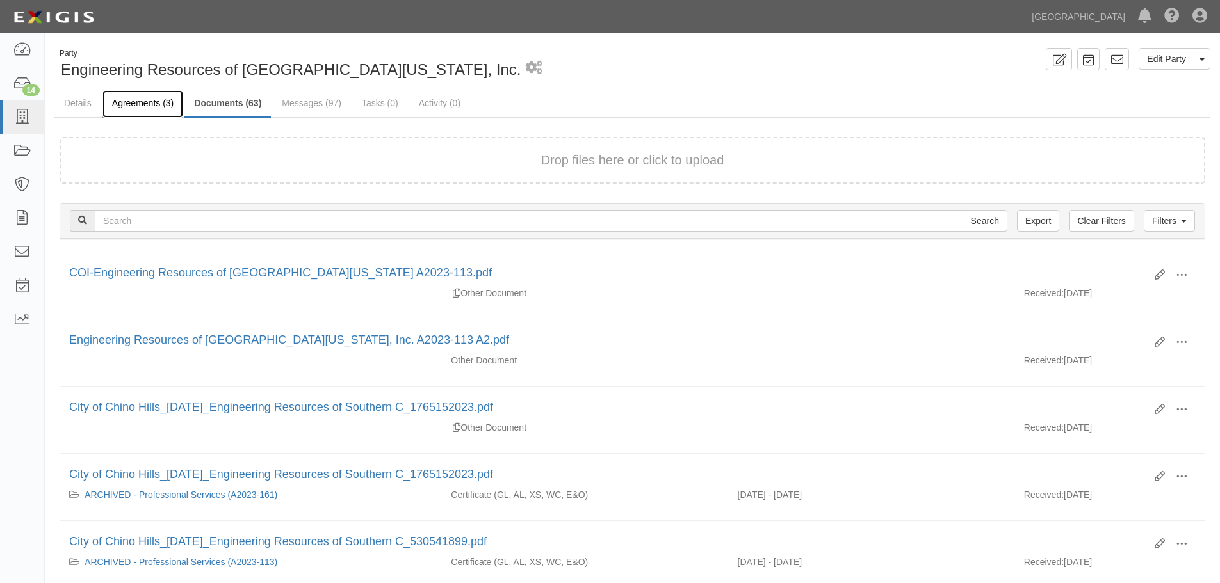
click at [158, 106] on link "Agreements (3)" at bounding box center [142, 104] width 81 height 28
click at [152, 99] on link "Agreements (3)" at bounding box center [142, 104] width 81 height 28
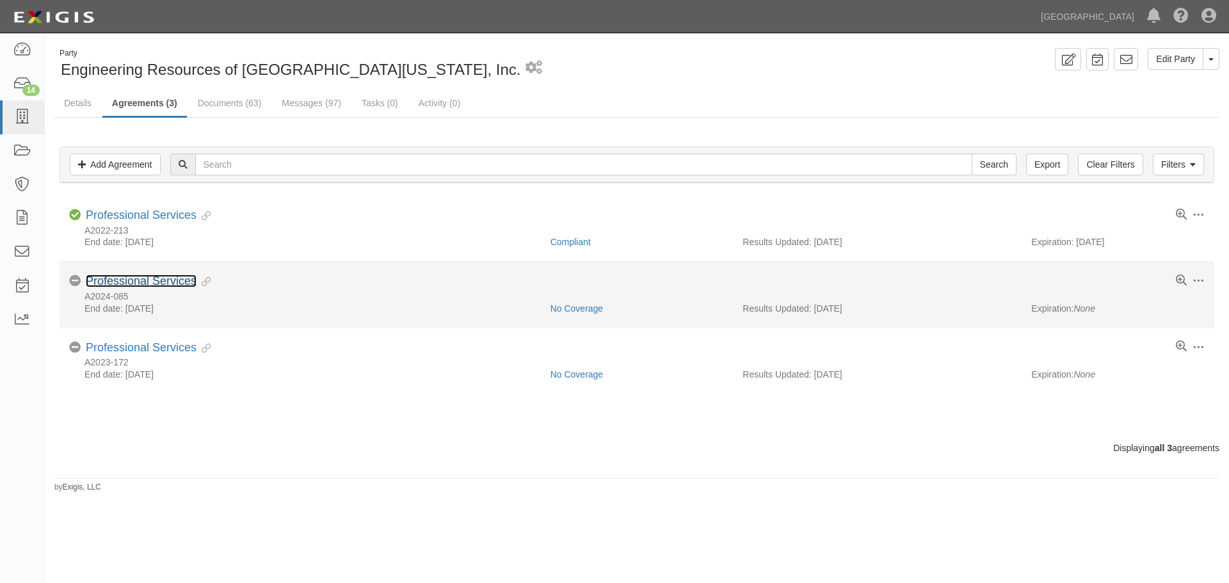
click at [112, 279] on link "Professional Services" at bounding box center [141, 281] width 111 height 13
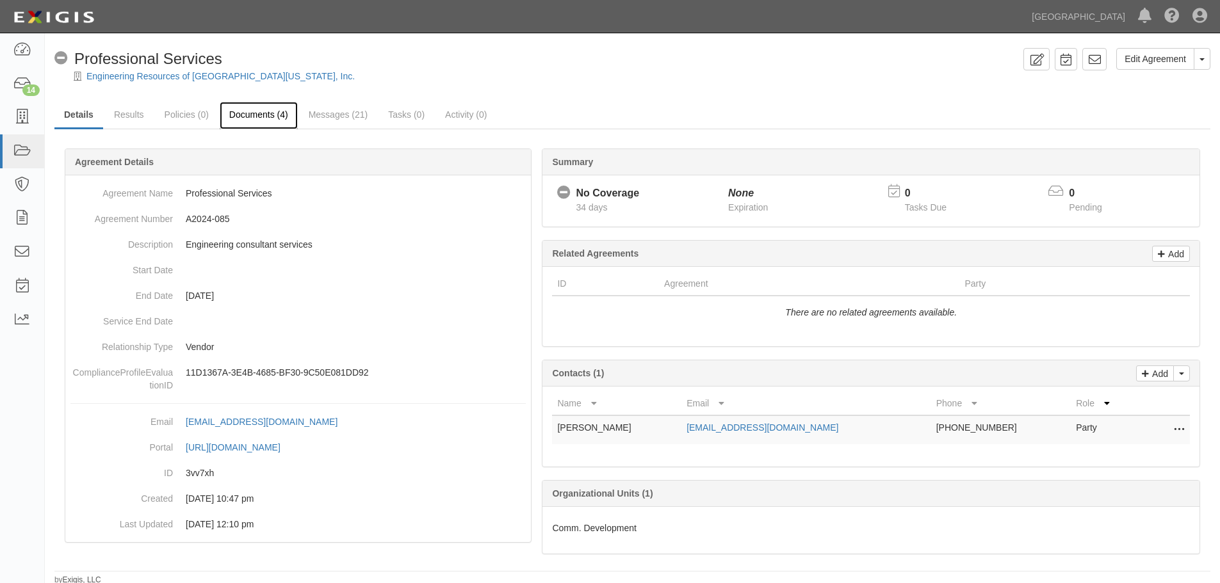
click at [272, 113] on link "Documents (4)" at bounding box center [259, 116] width 78 height 28
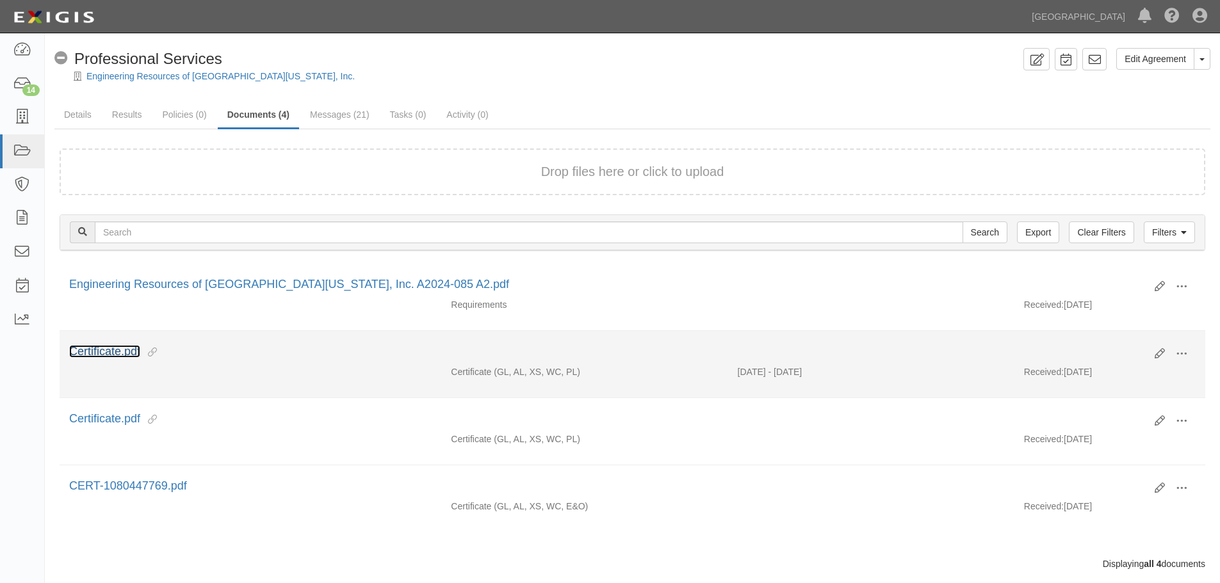
click at [115, 352] on link "Certificate.pdf" at bounding box center [104, 351] width 71 height 13
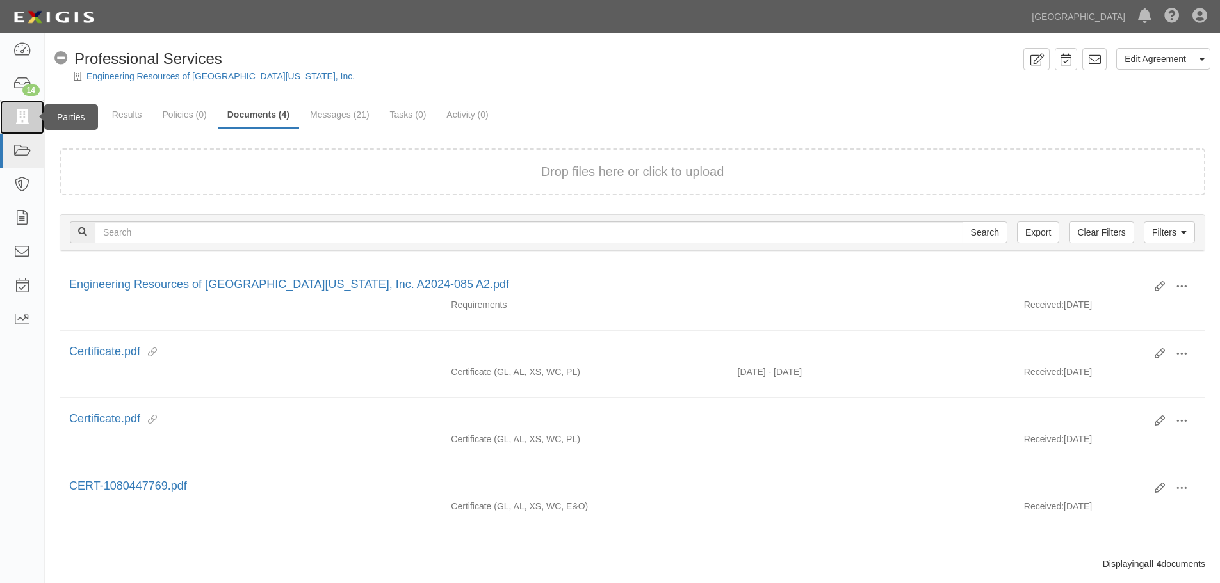
click at [21, 117] on icon at bounding box center [22, 117] width 18 height 15
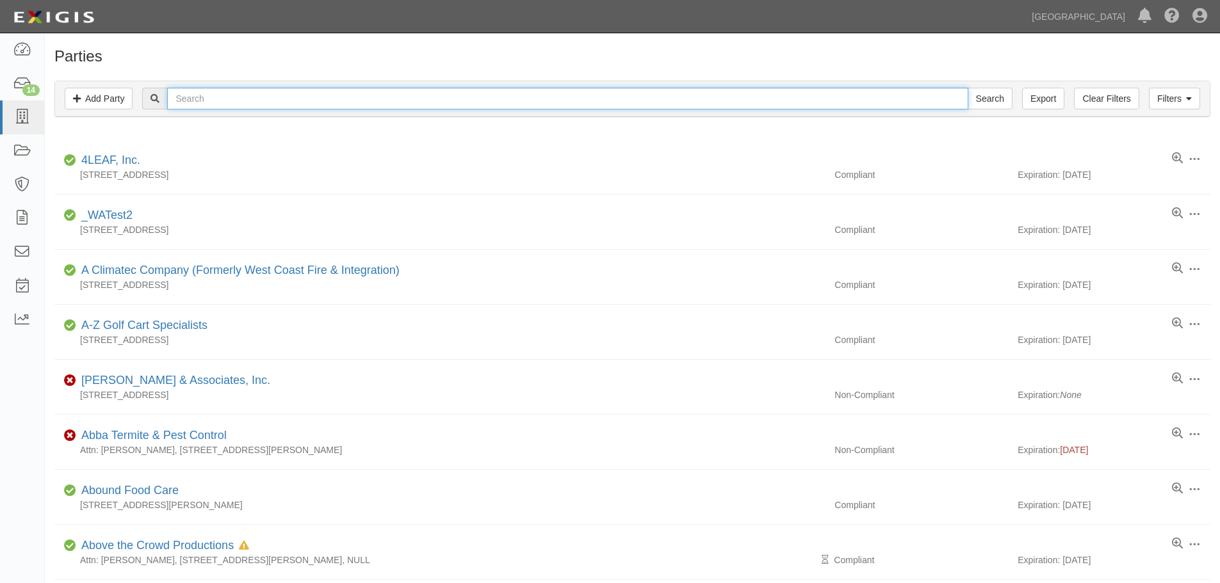
click at [330, 97] on input "text" at bounding box center [567, 99] width 800 height 22
type input "RMA Group"
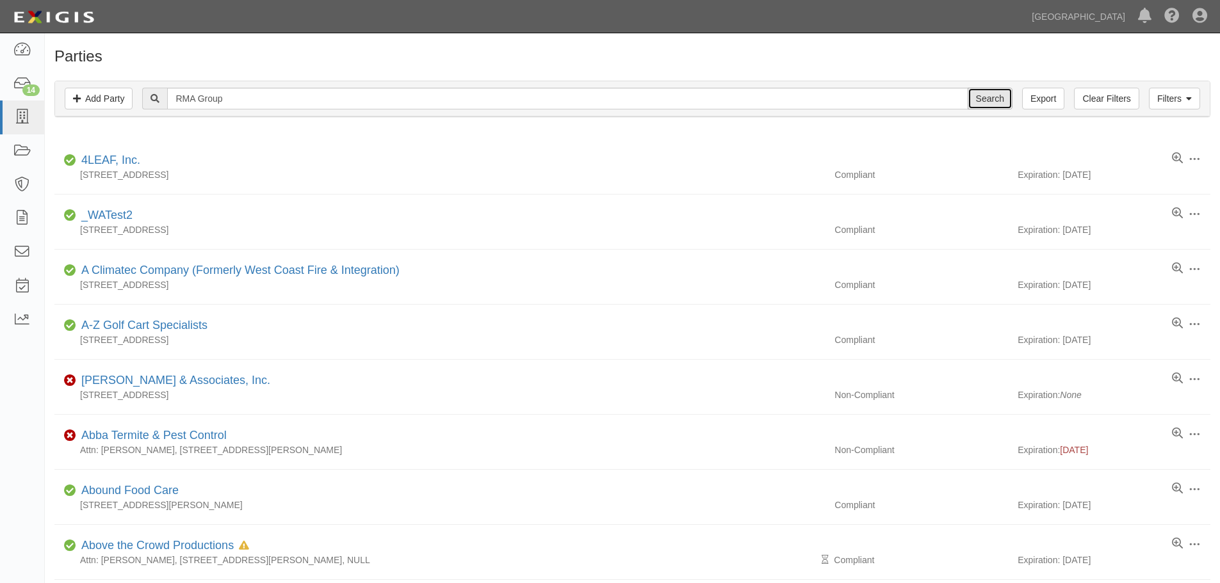
click at [976, 94] on input "Search" at bounding box center [990, 99] width 45 height 22
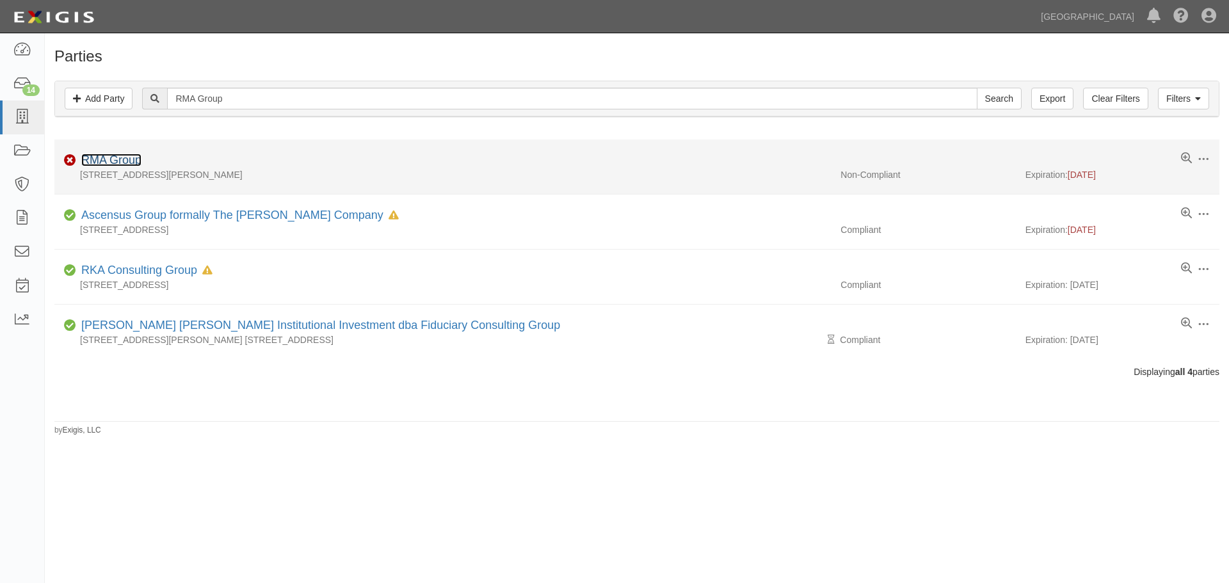
click at [89, 160] on link "RMA Group" at bounding box center [111, 160] width 60 height 13
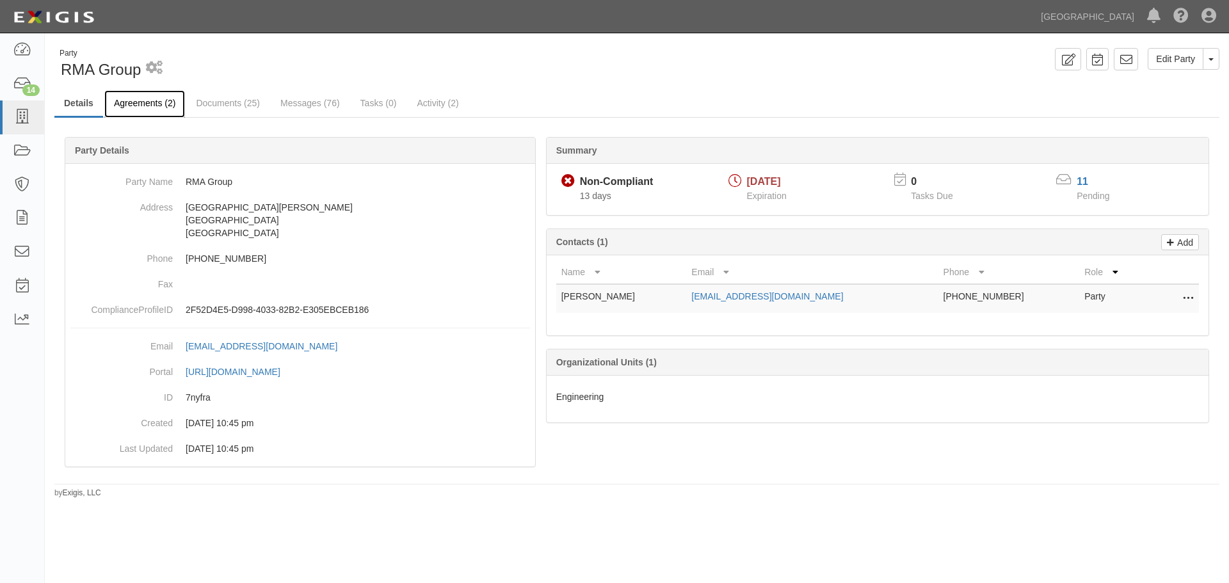
click at [147, 105] on link "Agreements (2)" at bounding box center [144, 104] width 81 height 28
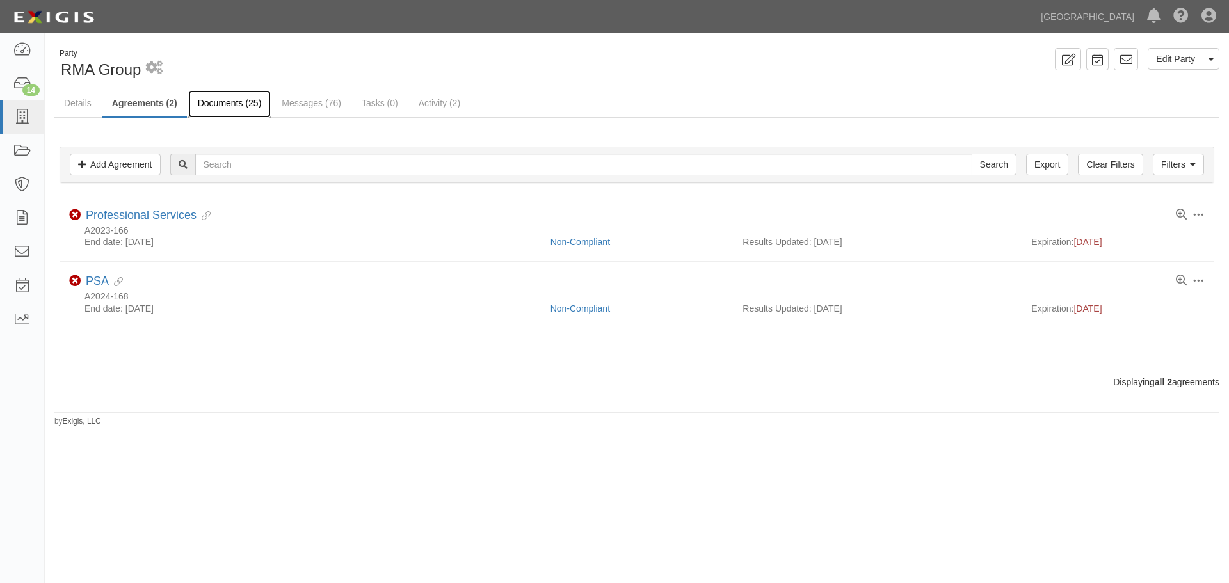
click at [227, 103] on link "Documents (25)" at bounding box center [229, 104] width 83 height 28
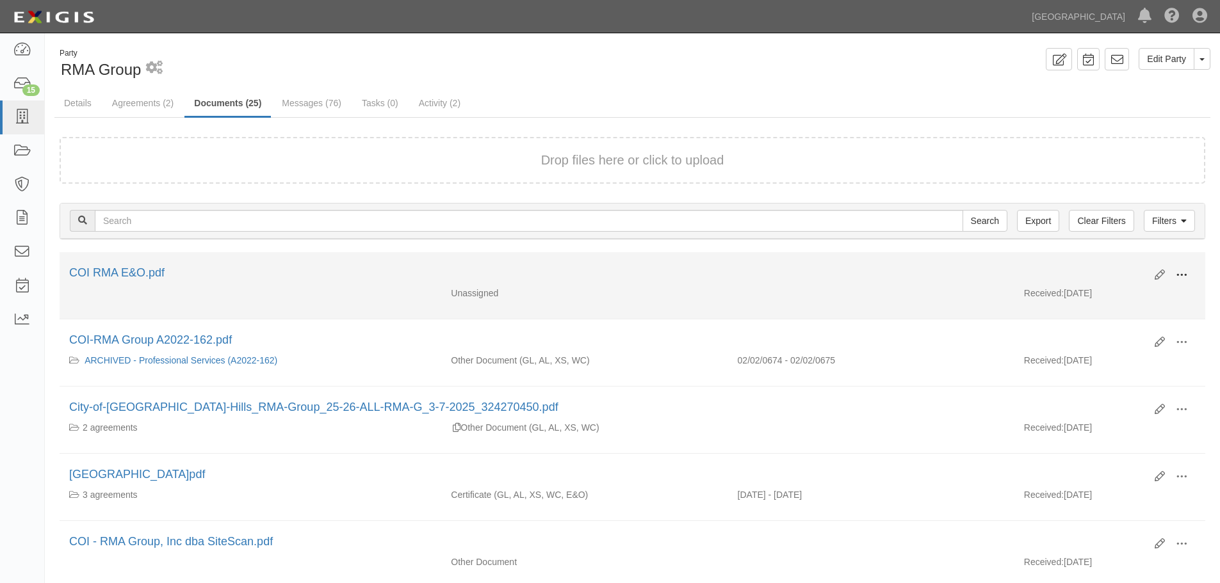
click at [1184, 273] on span at bounding box center [1182, 276] width 12 height 12
click at [1091, 269] on link "Edit" at bounding box center [1119, 270] width 101 height 23
click at [1183, 267] on button at bounding box center [1181, 276] width 28 height 22
click at [1117, 335] on link "Archive" at bounding box center [1119, 341] width 101 height 23
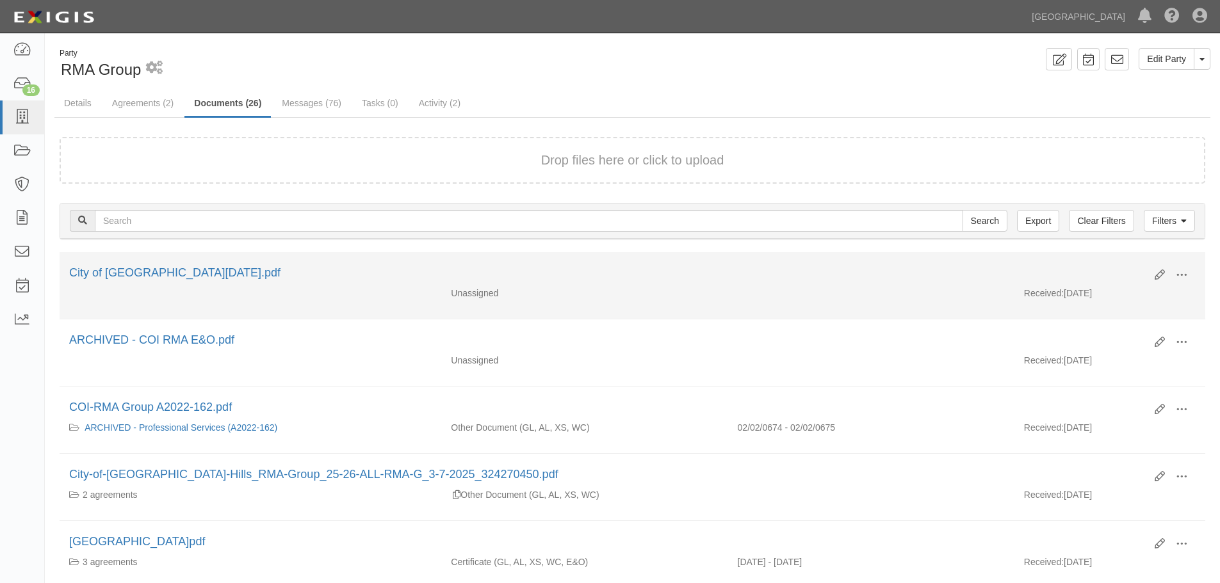
drag, startPoint x: 206, startPoint y: 271, endPoint x: 129, endPoint y: 314, distance: 87.4
click at [129, 312] on li "Edit View View details Archive City of Chino Hills_9-2-2025.pdf Unassigned Rece…" at bounding box center [633, 285] width 1146 height 67
click at [1173, 272] on button at bounding box center [1181, 276] width 28 height 22
click at [1067, 272] on div "City of Chino Hills_9-2-2025.pdf" at bounding box center [607, 273] width 1076 height 17
click at [1088, 272] on div "City of Chino Hills_9-2-2025.pdf" at bounding box center [607, 273] width 1076 height 17
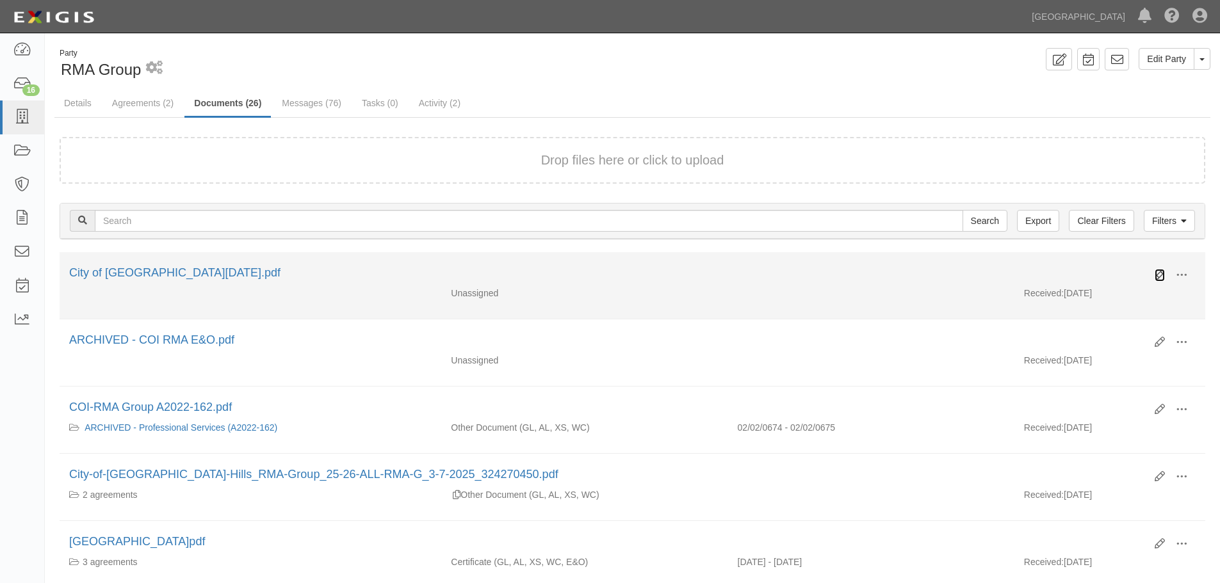
click at [1163, 277] on icon at bounding box center [1160, 275] width 10 height 10
click at [1160, 275] on icon at bounding box center [1160, 275] width 10 height 10
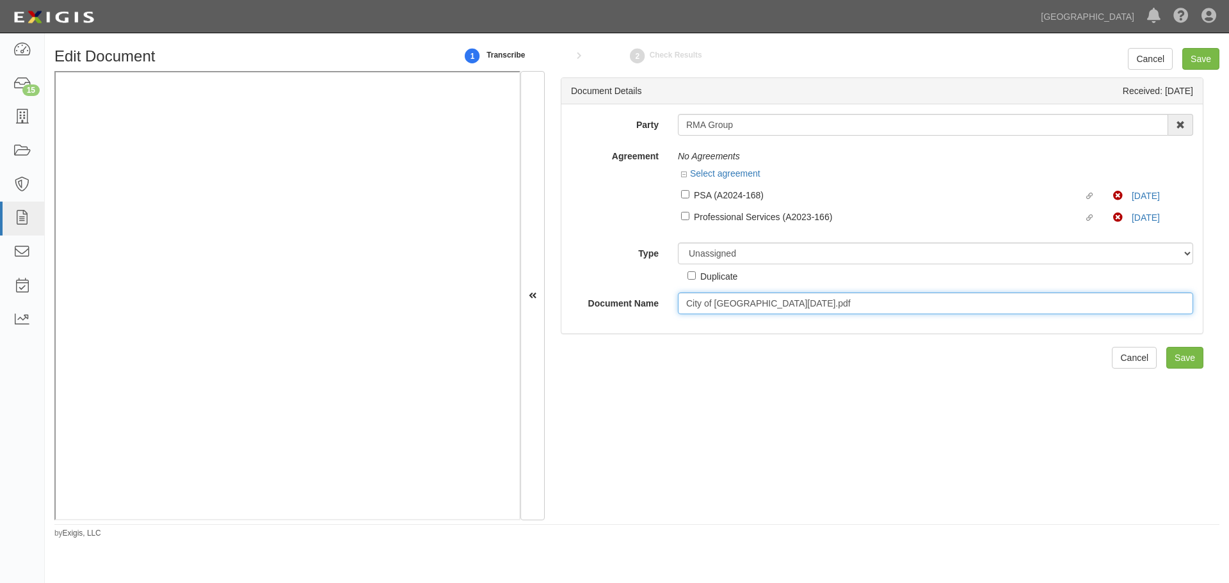
drag, startPoint x: 806, startPoint y: 303, endPoint x: 669, endPoint y: 298, distance: 137.1
click at [669, 298] on div "City of [GEOGRAPHIC_DATA][DATE].pdf" at bounding box center [936, 304] width 535 height 22
type input "COI - Errors and Omissions"
click at [1185, 360] on input "Save" at bounding box center [1185, 358] width 37 height 22
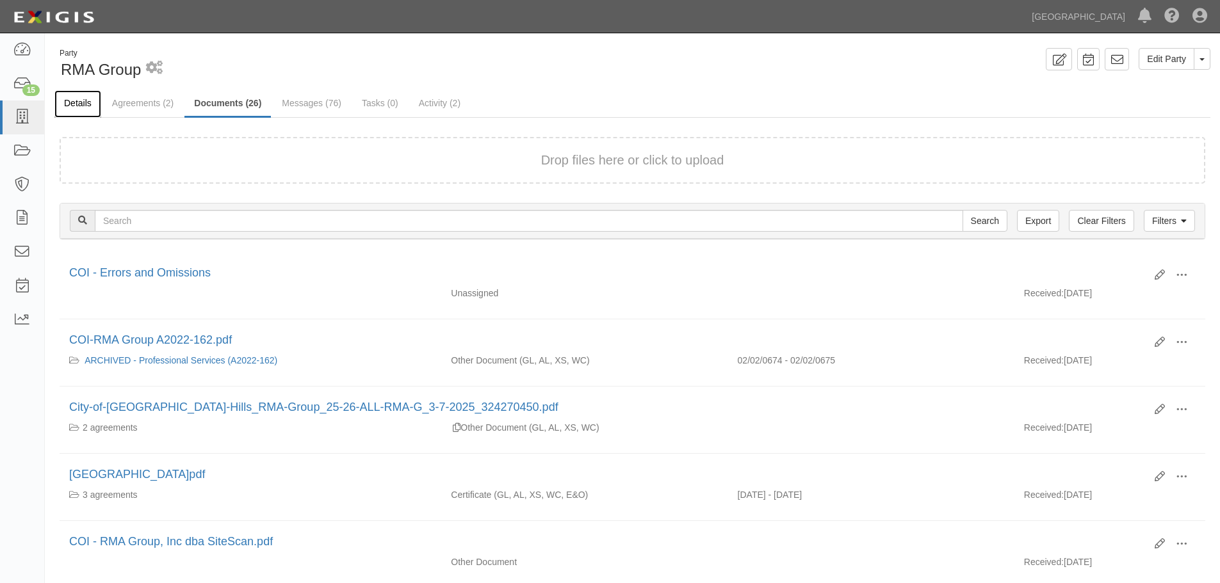
click at [78, 104] on link "Details" at bounding box center [77, 104] width 47 height 28
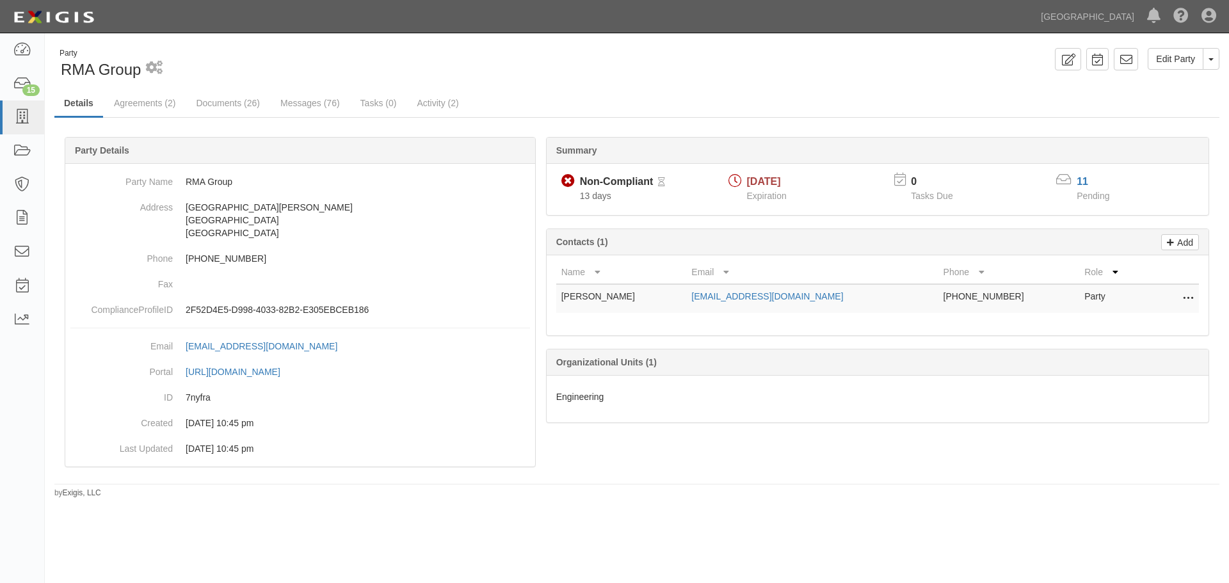
click at [124, 150] on b "Party Details" at bounding box center [102, 150] width 54 height 10
click at [626, 489] on div "Party RMA Group 1 scheduled workflow Edit Party Toggle Party Dropdown View Audi…" at bounding box center [637, 273] width 1185 height 451
click at [154, 101] on link "Agreements (2)" at bounding box center [144, 104] width 81 height 28
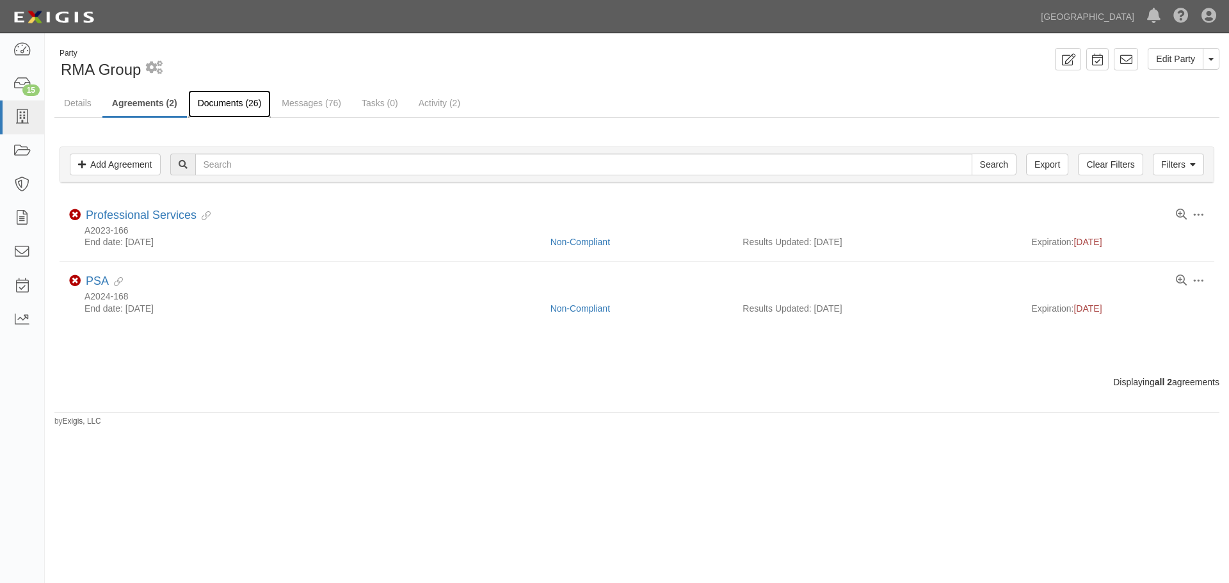
click at [207, 109] on link "Documents (26)" at bounding box center [229, 104] width 83 height 28
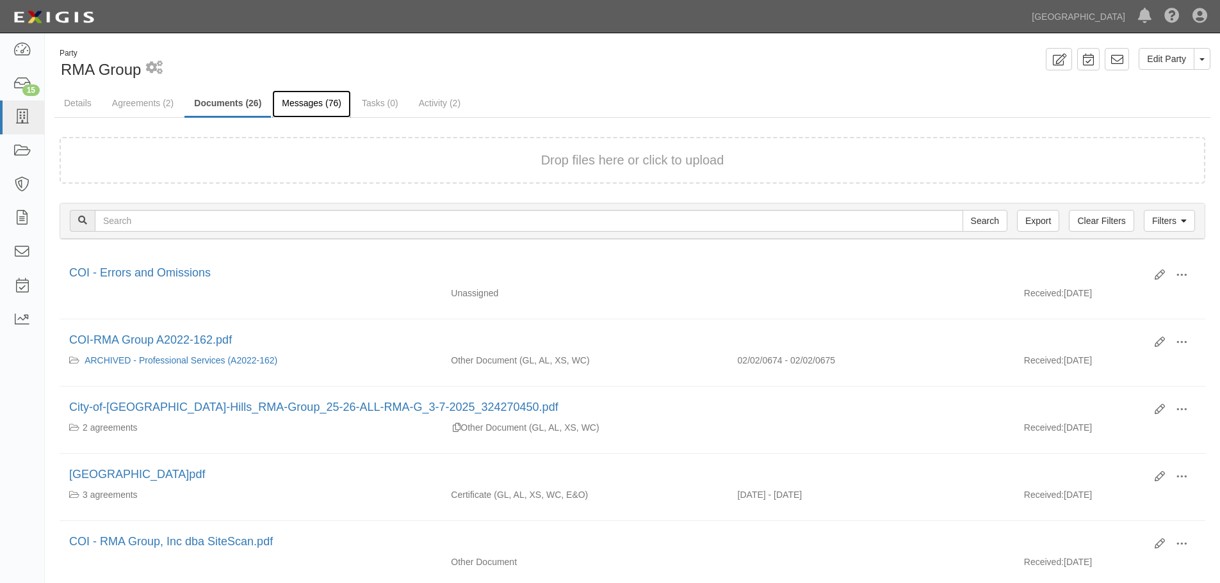
click at [292, 102] on link "Messages (76)" at bounding box center [311, 104] width 79 height 28
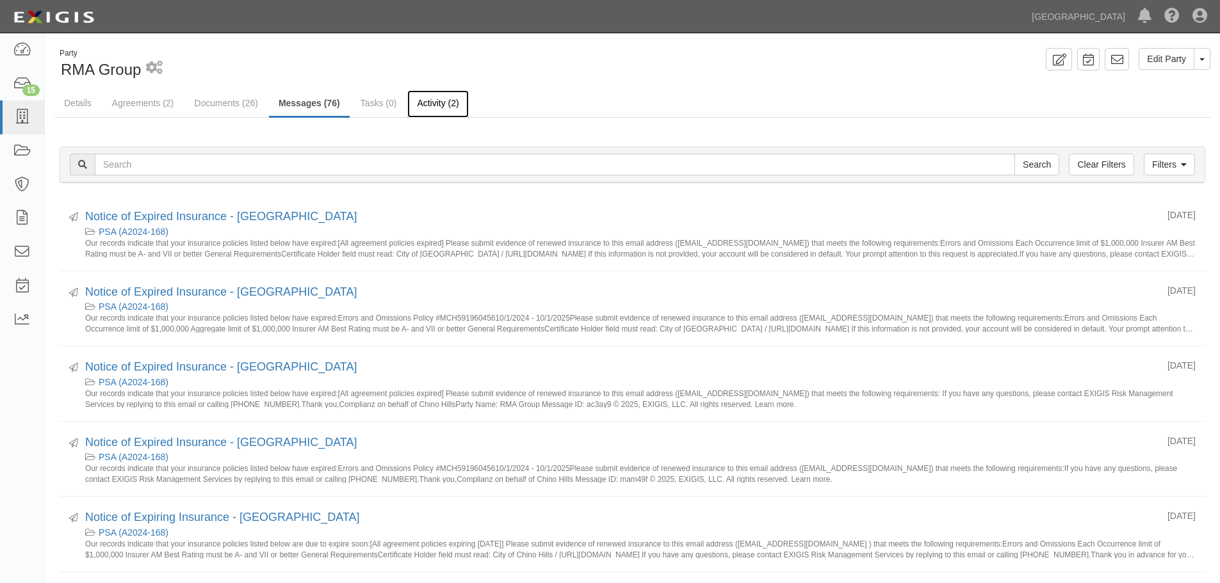
click at [425, 101] on link "Activity (2)" at bounding box center [437, 104] width 61 height 28
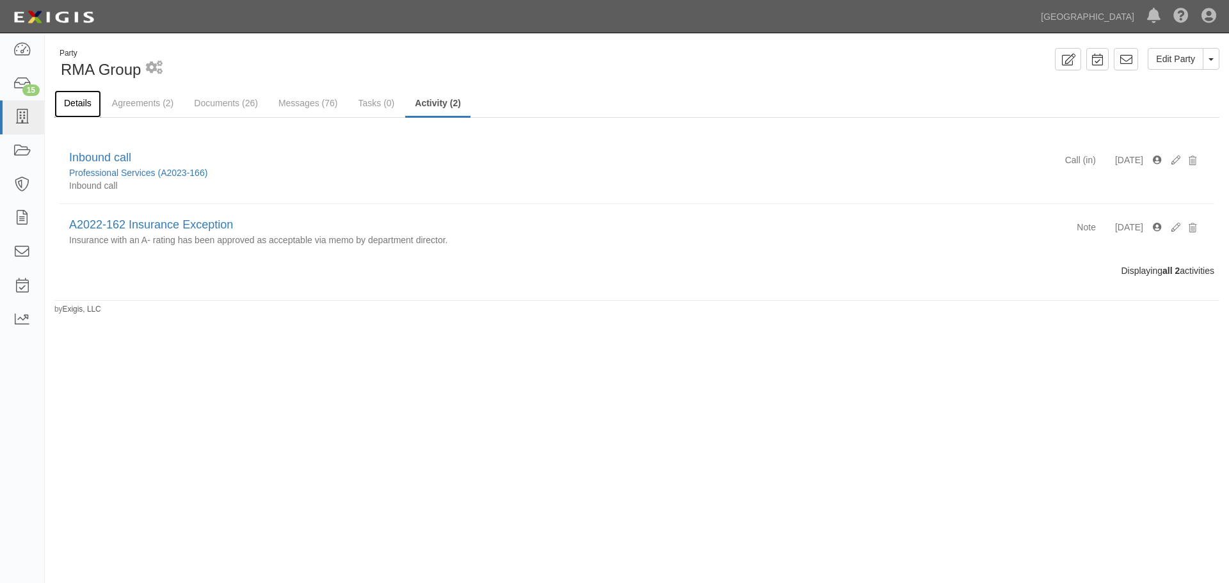
click at [76, 103] on link "Details" at bounding box center [77, 104] width 47 height 28
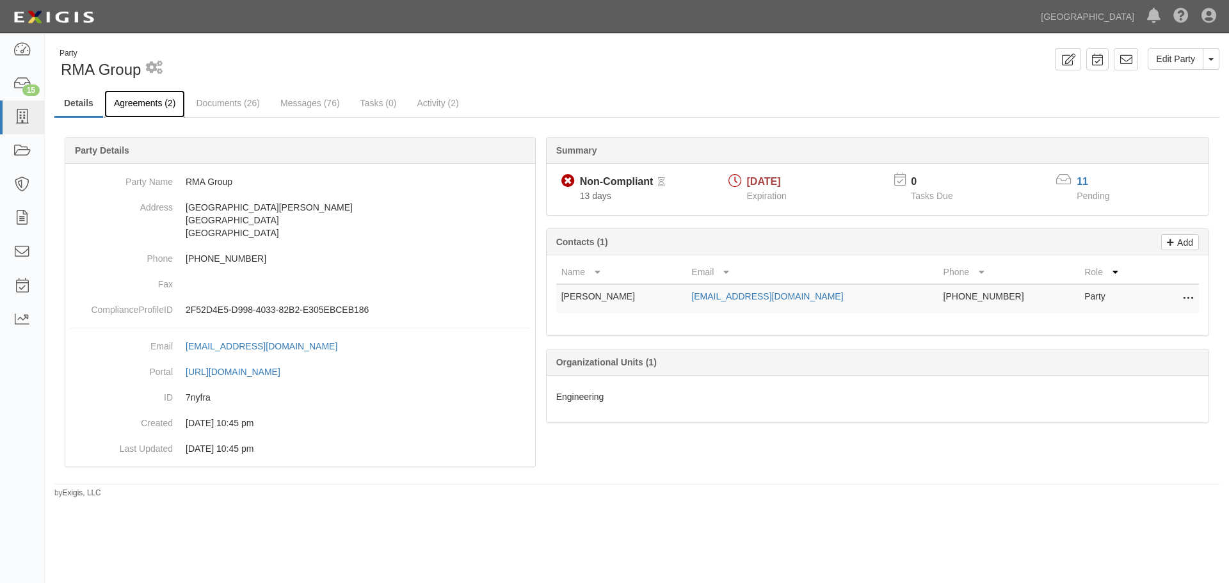
click at [137, 104] on link "Agreements (2)" at bounding box center [144, 104] width 81 height 28
